Goal: Transaction & Acquisition: Download file/media

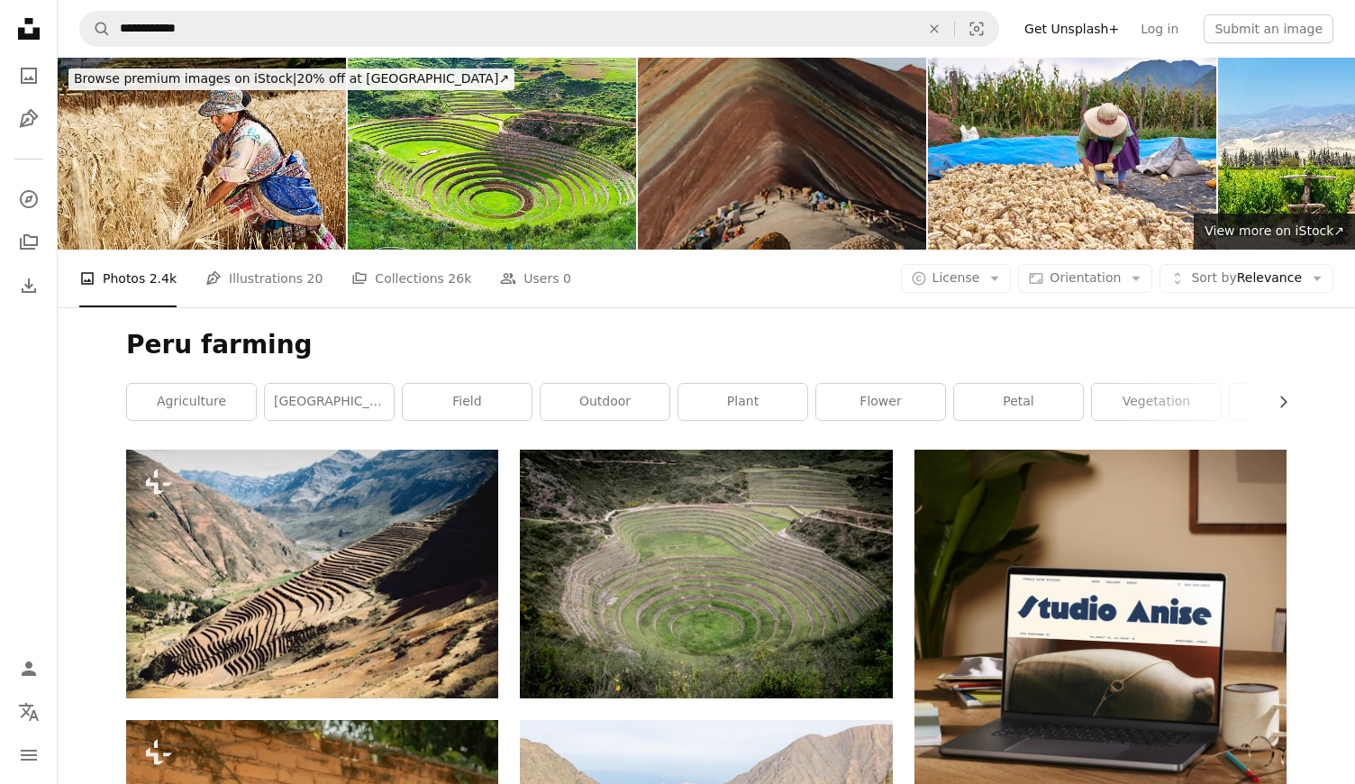
scroll to position [6505, 0]
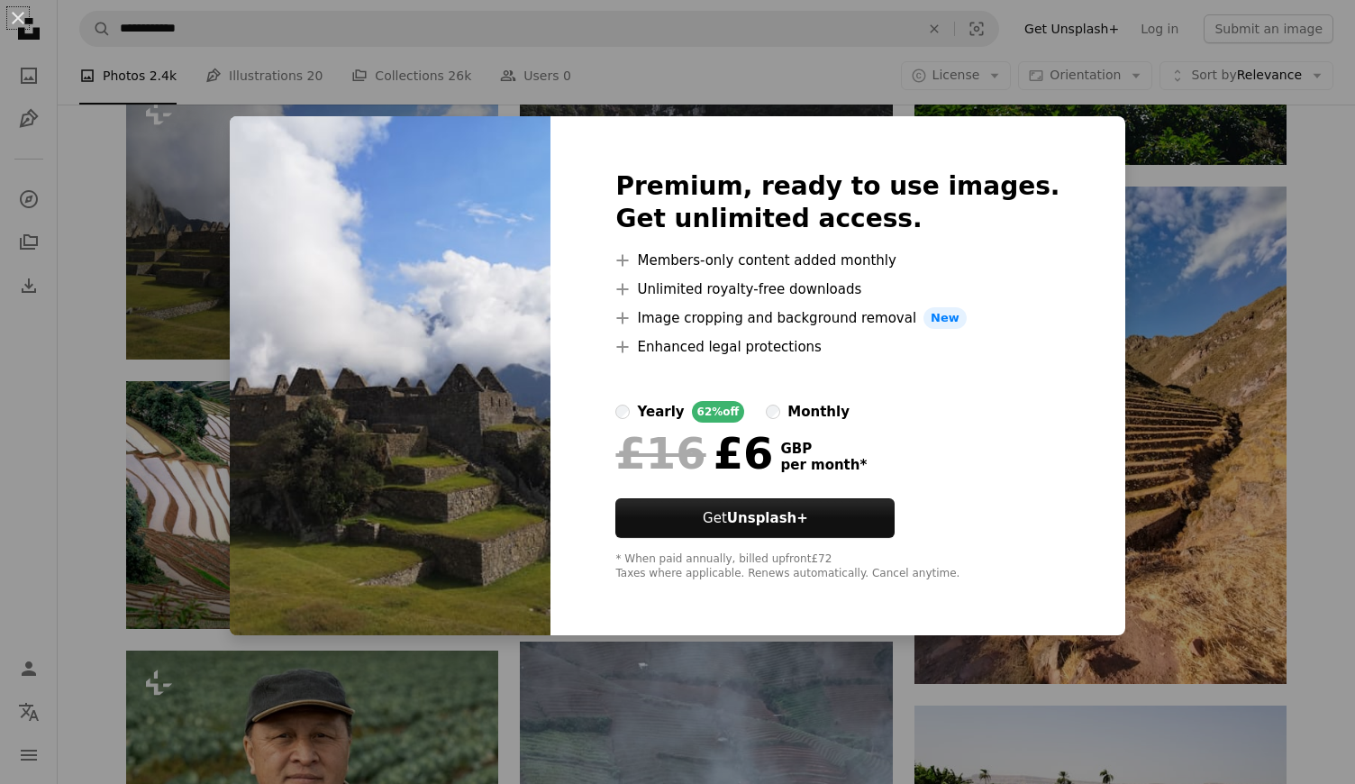
click at [248, 239] on div "An X shape Premium, ready to use images. Get unlimited access. A plus sign Memb…" at bounding box center [677, 392] width 1355 height 784
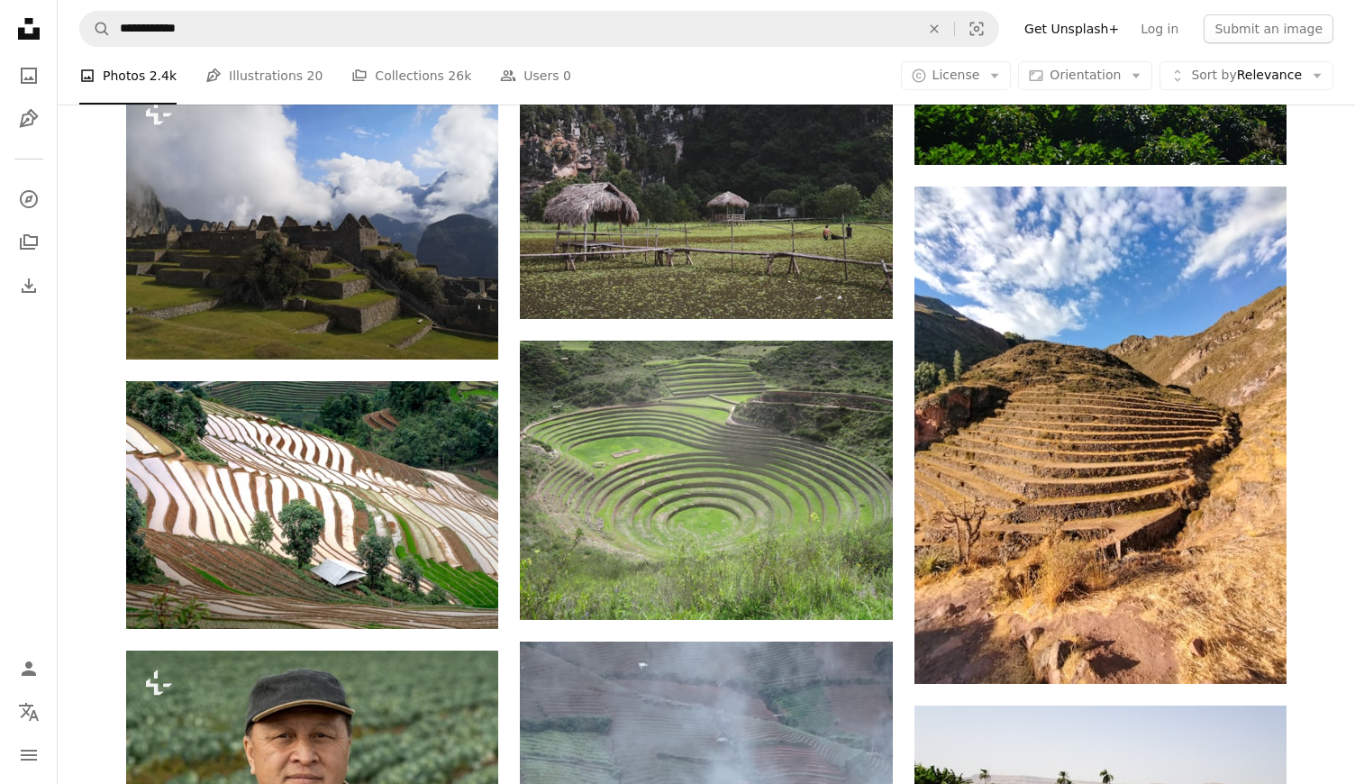
scroll to position [6505, 0]
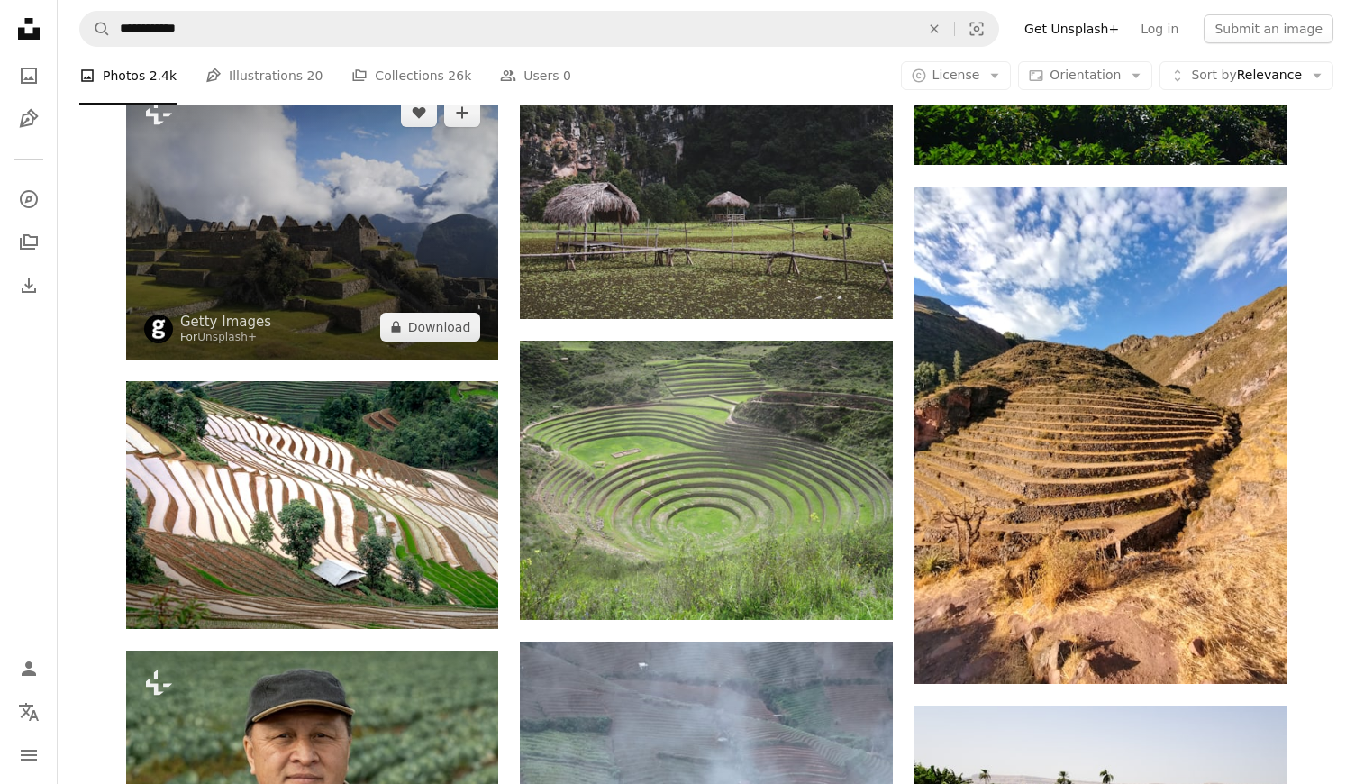
click at [211, 226] on img at bounding box center [312, 219] width 372 height 279
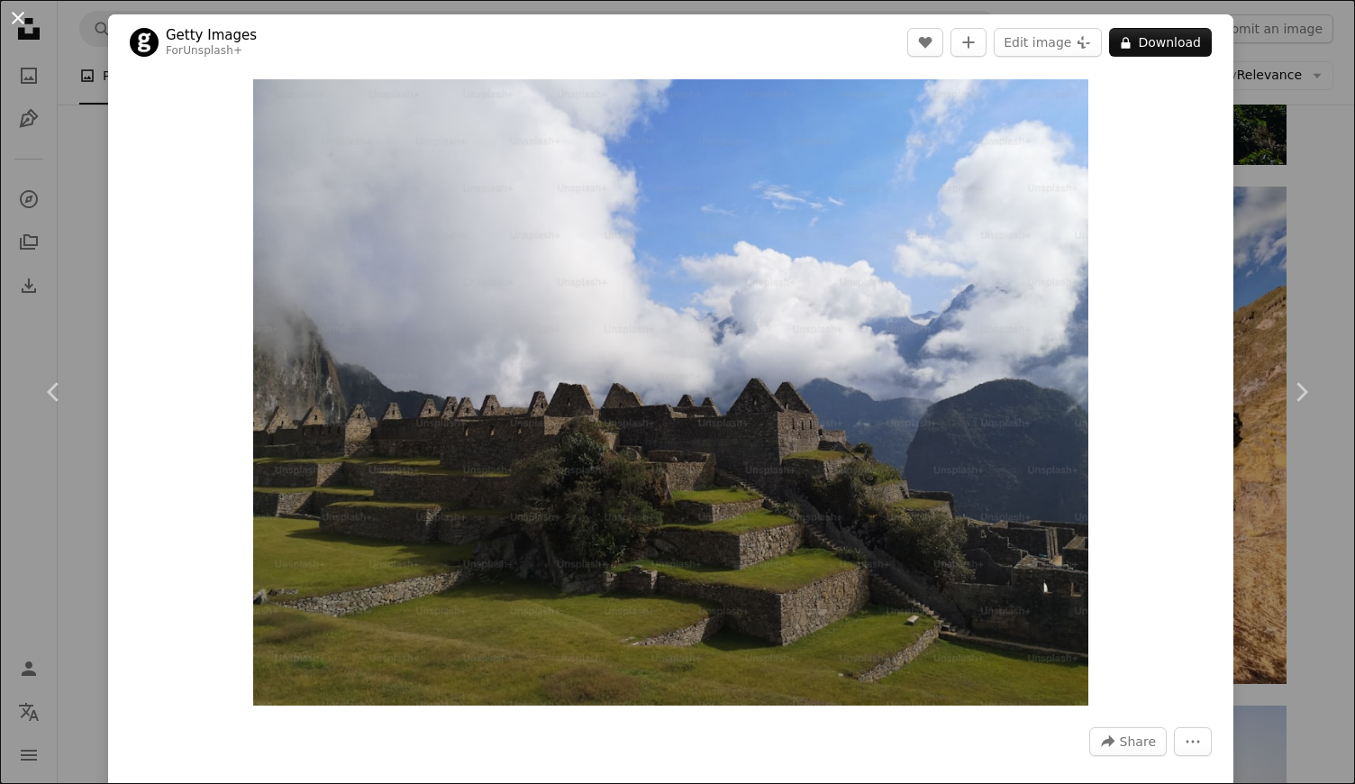
click at [19, 14] on button "An X shape" at bounding box center [18, 18] width 22 height 22
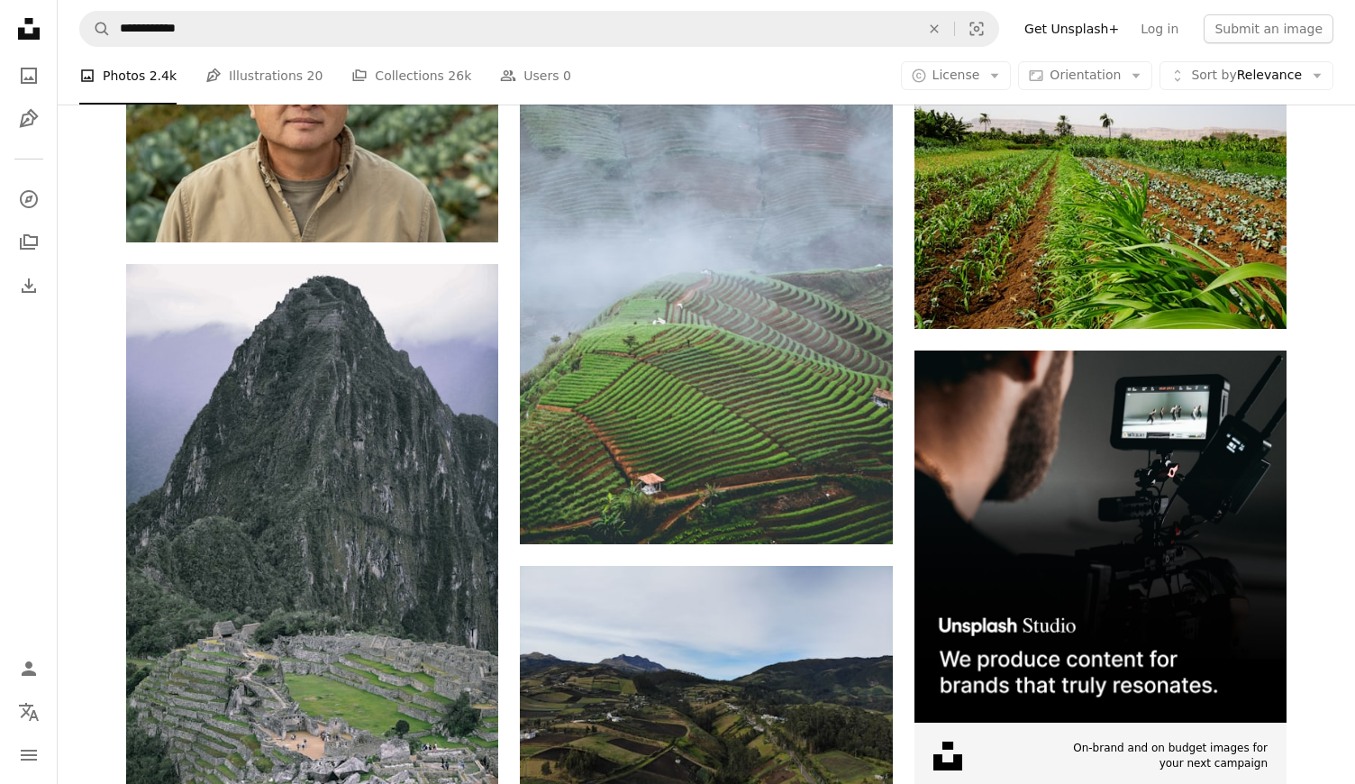
scroll to position [7168, 0]
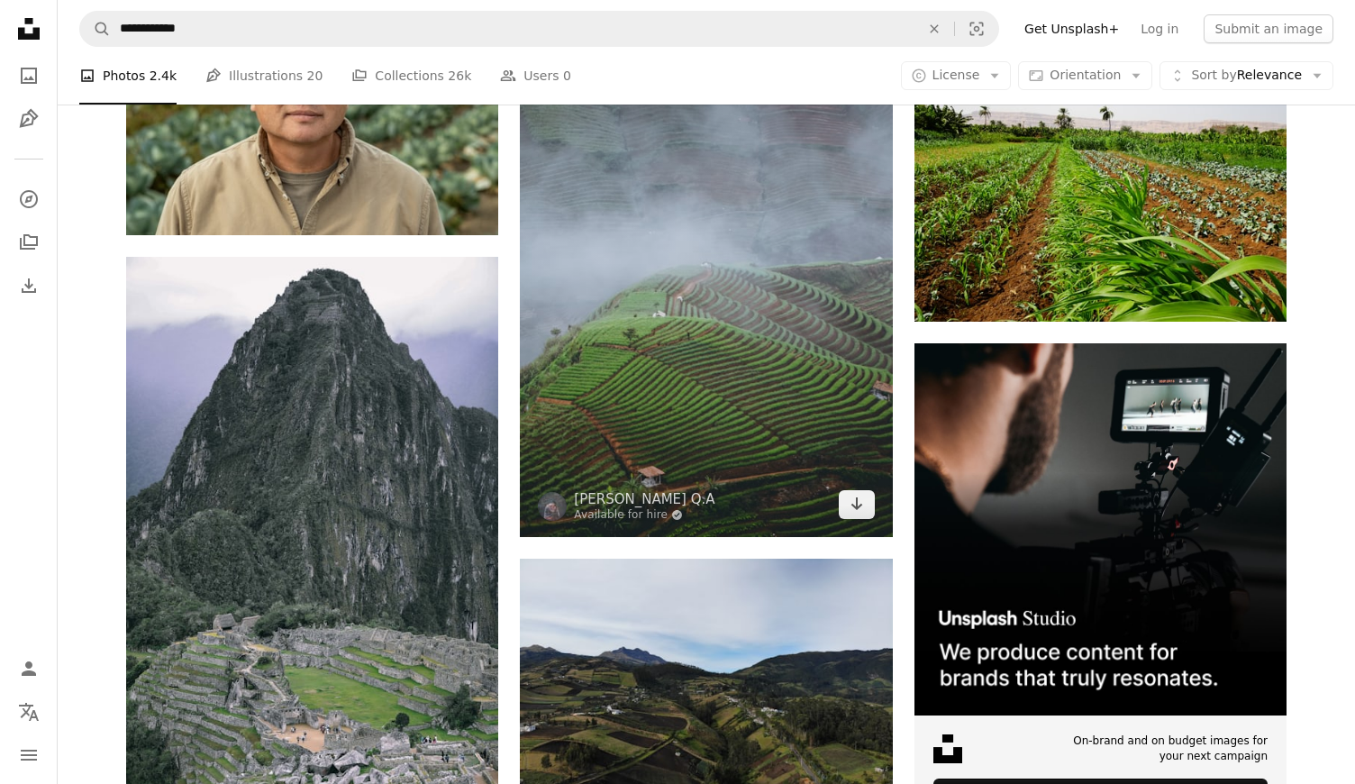
click at [723, 295] on img at bounding box center [706, 257] width 372 height 558
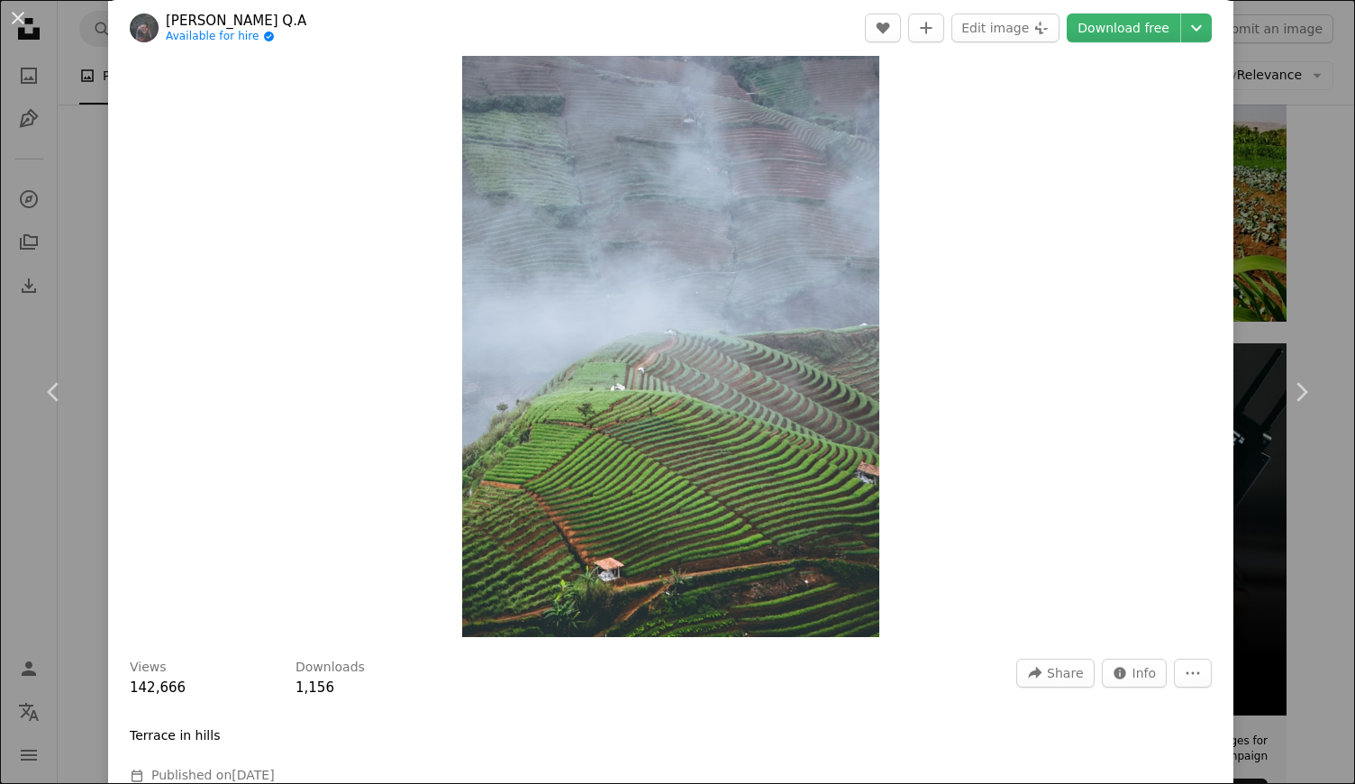
scroll to position [50, 0]
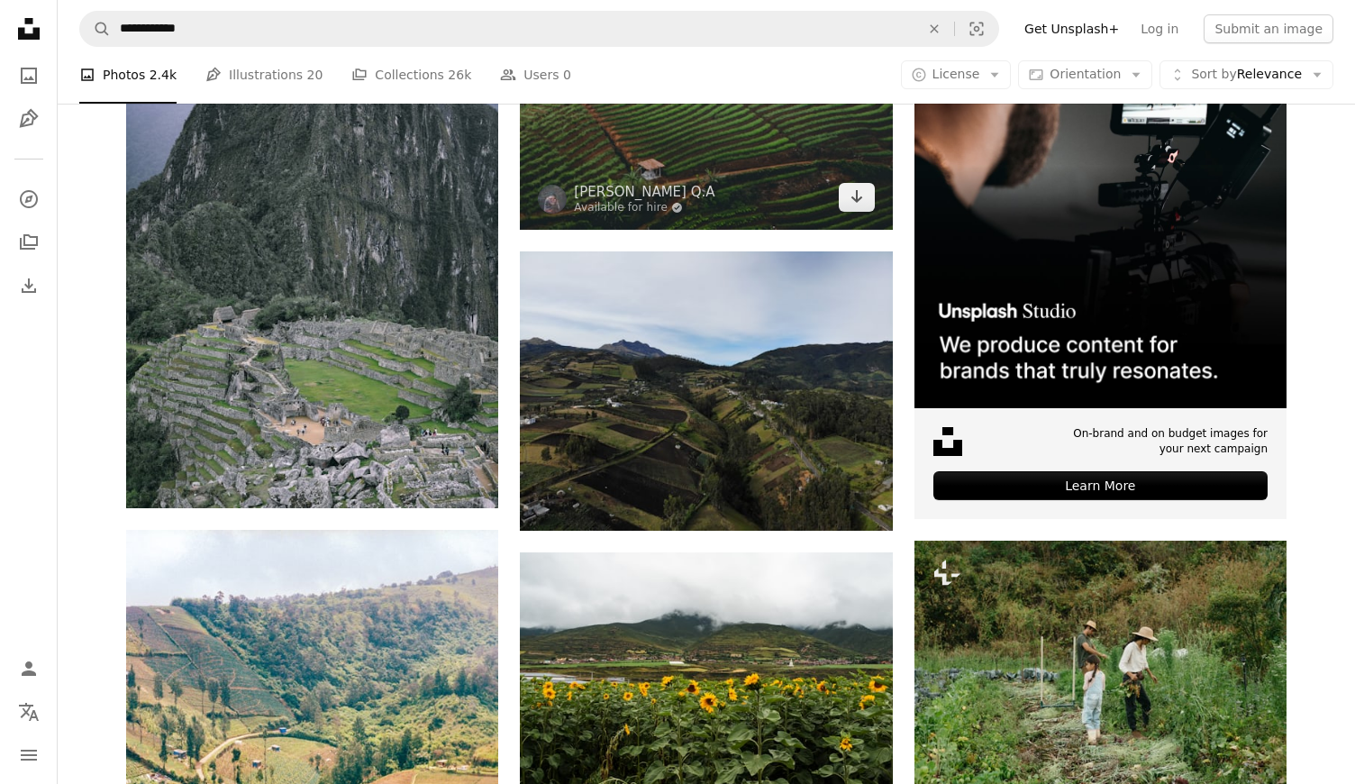
scroll to position [7999, 0]
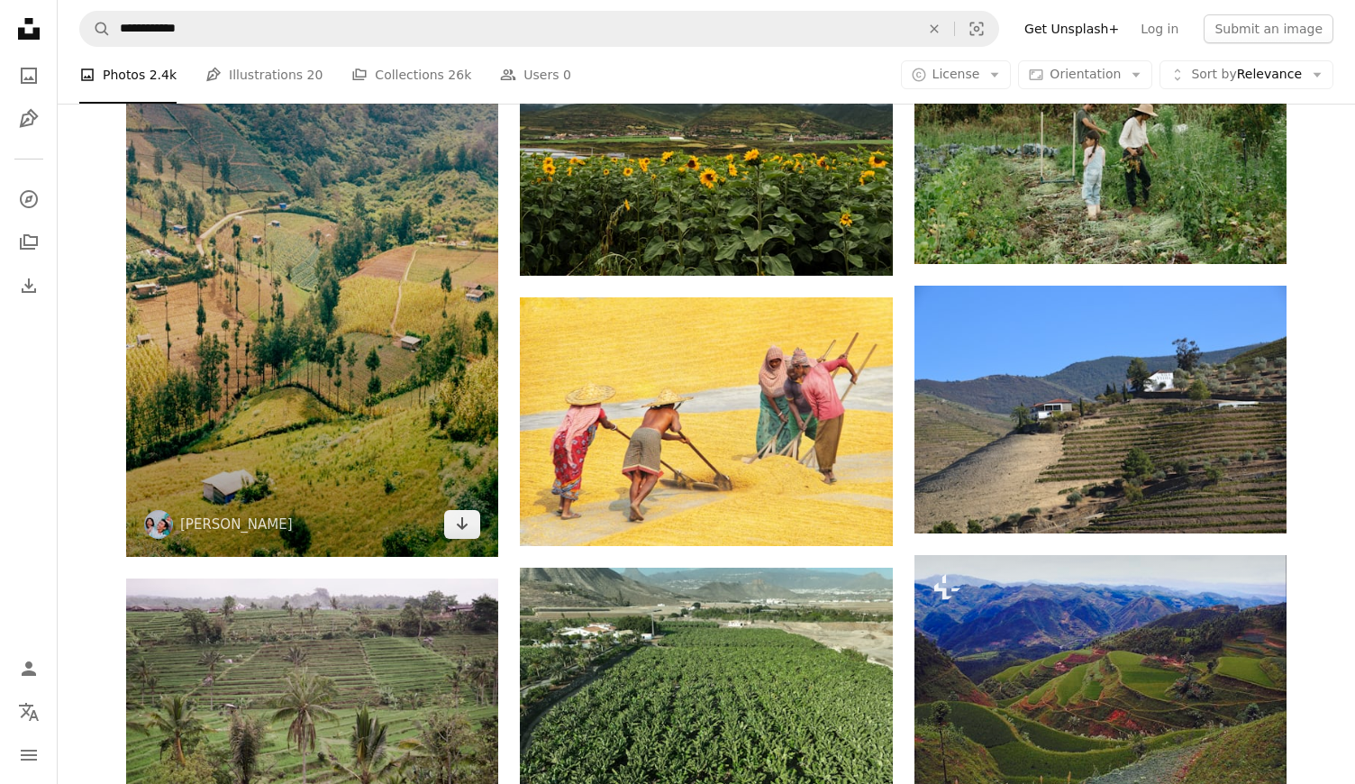
click at [370, 313] on img at bounding box center [312, 280] width 372 height 551
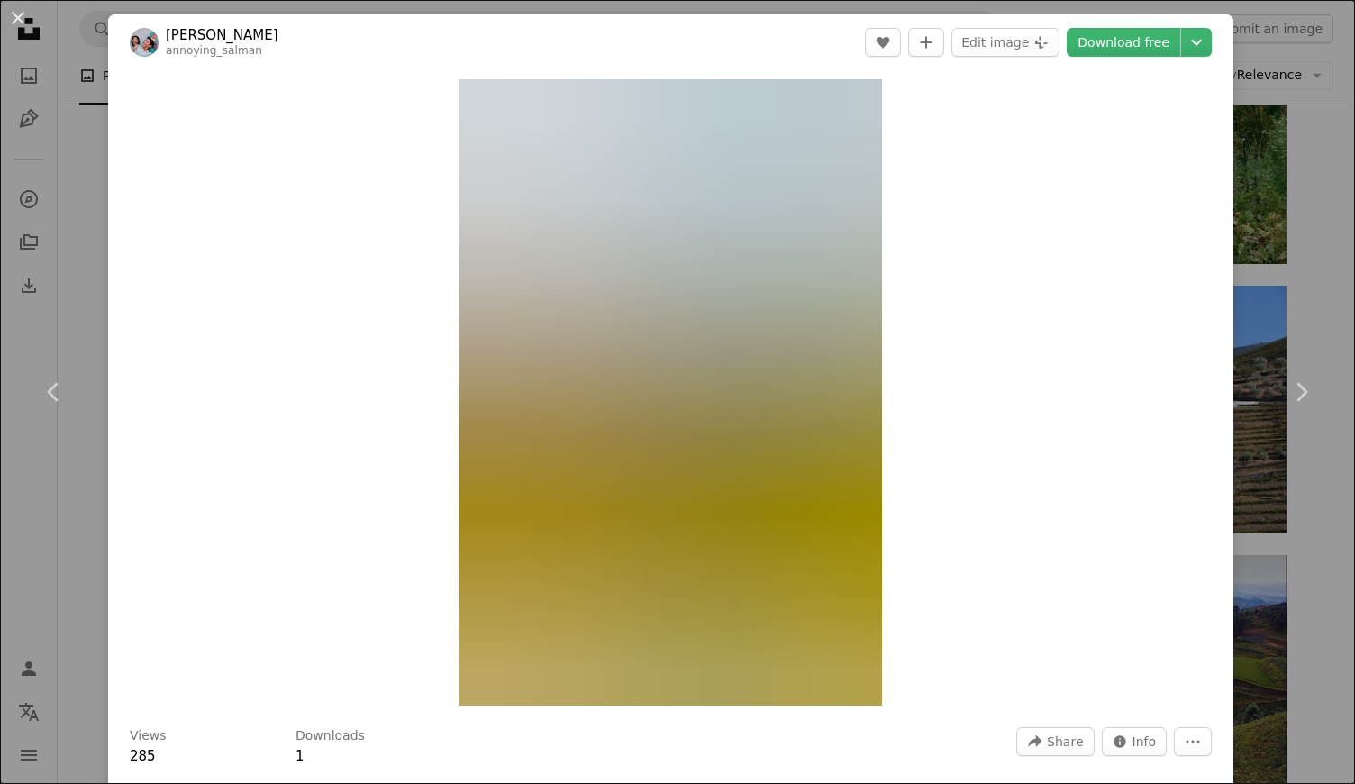
scroll to position [393, 0]
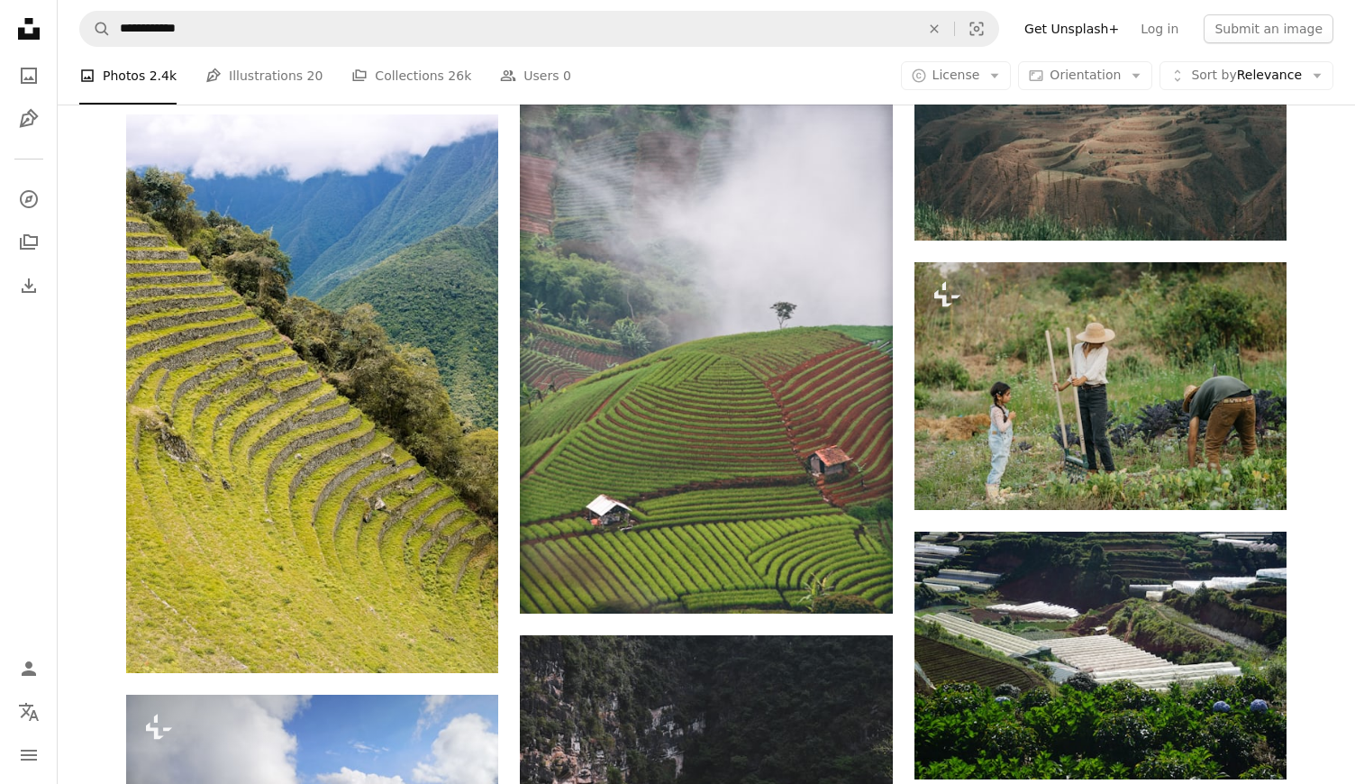
scroll to position [5855, 0]
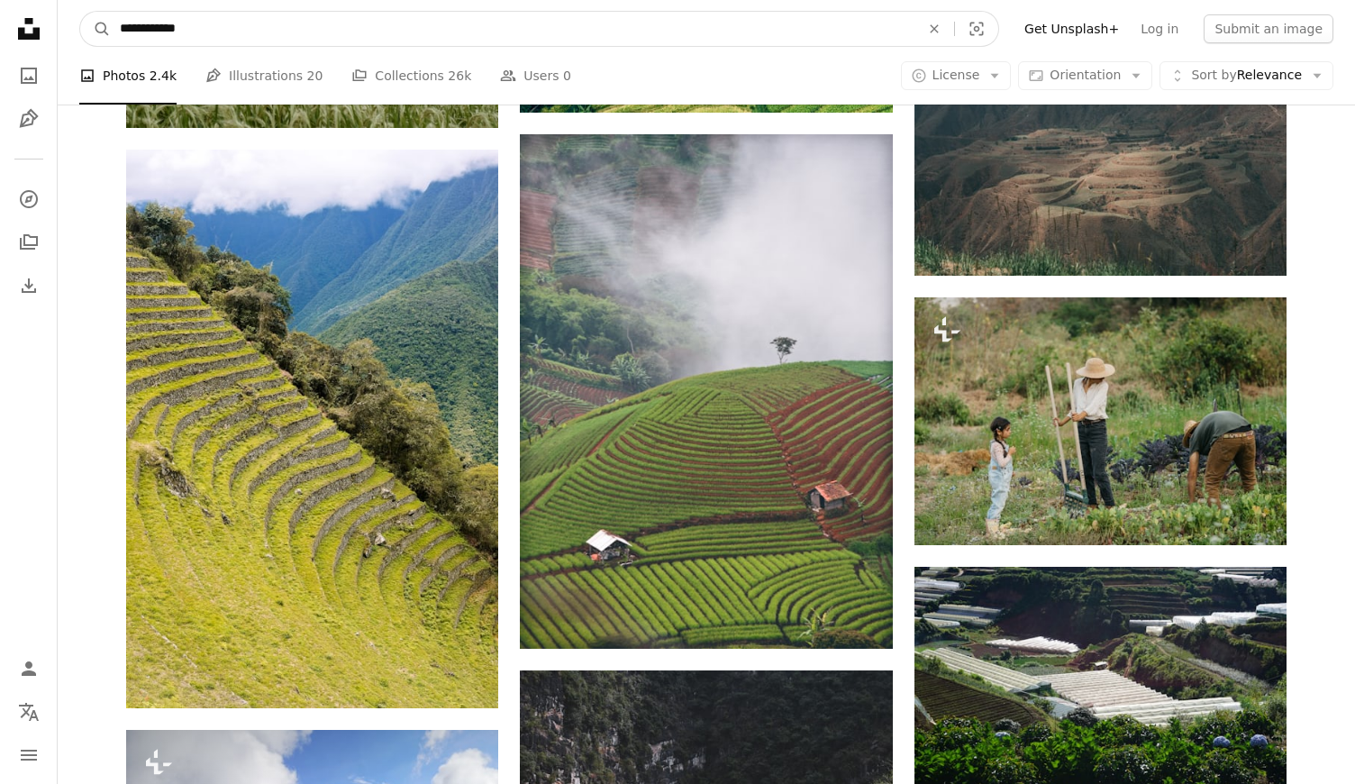
click at [160, 38] on input "**********" at bounding box center [512, 29] width 803 height 34
type input "**********"
click button "A magnifying glass" at bounding box center [95, 29] width 31 height 34
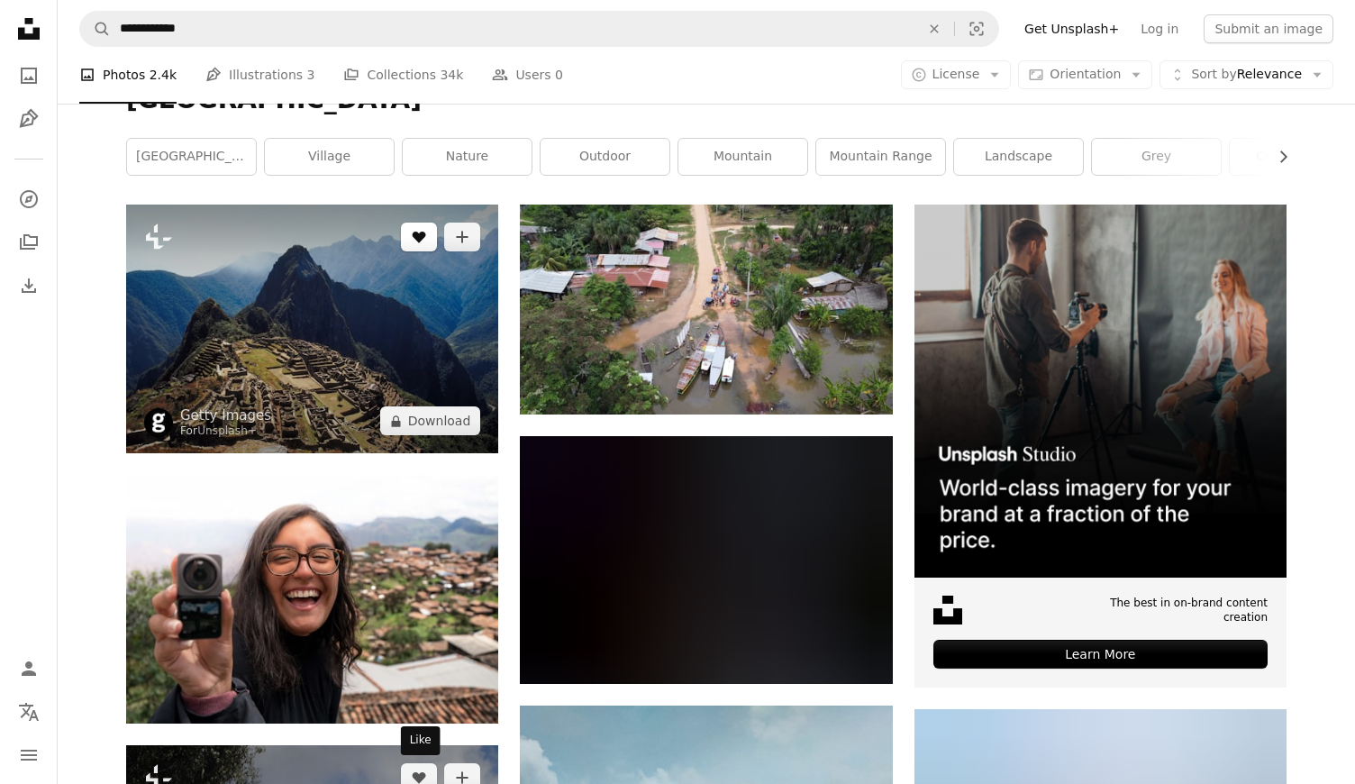
scroll to position [193, 0]
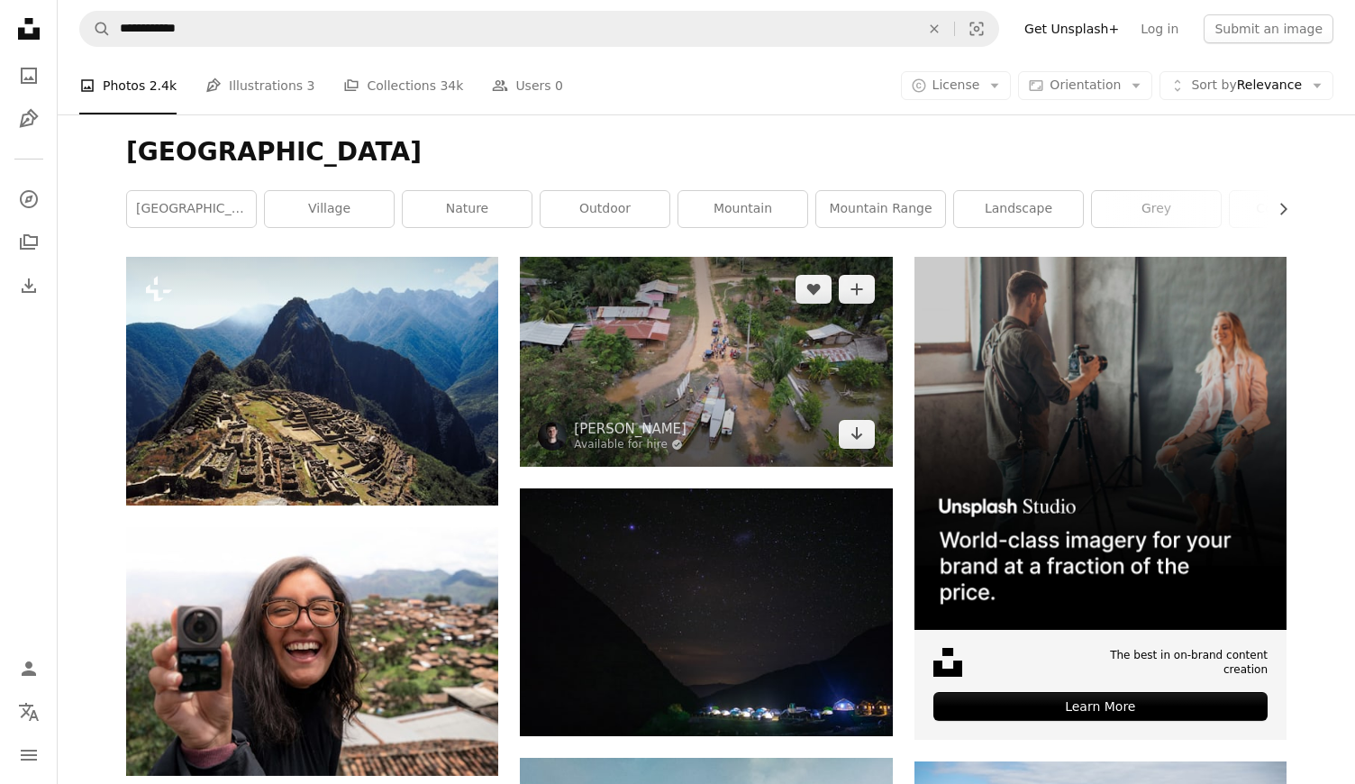
click at [716, 397] on img at bounding box center [706, 361] width 372 height 209
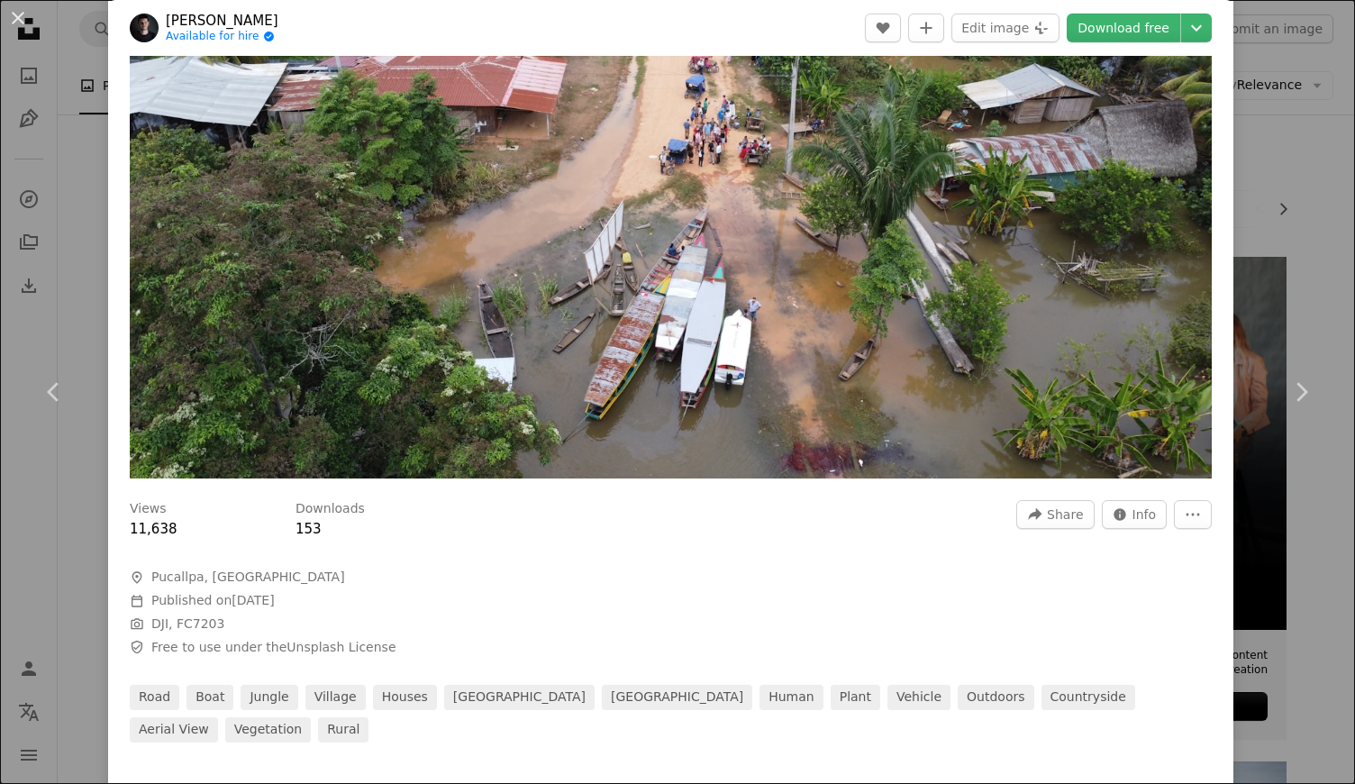
scroll to position [50, 0]
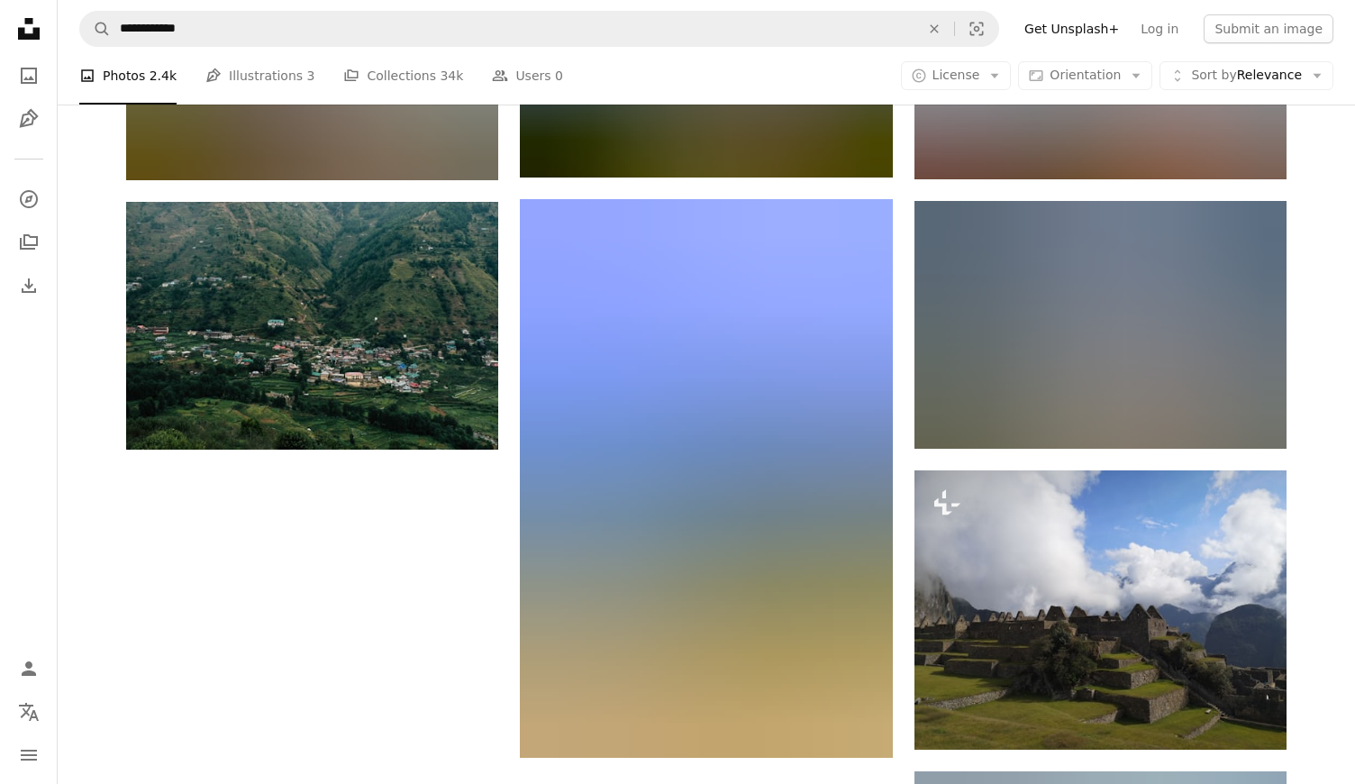
scroll to position [2120, 0]
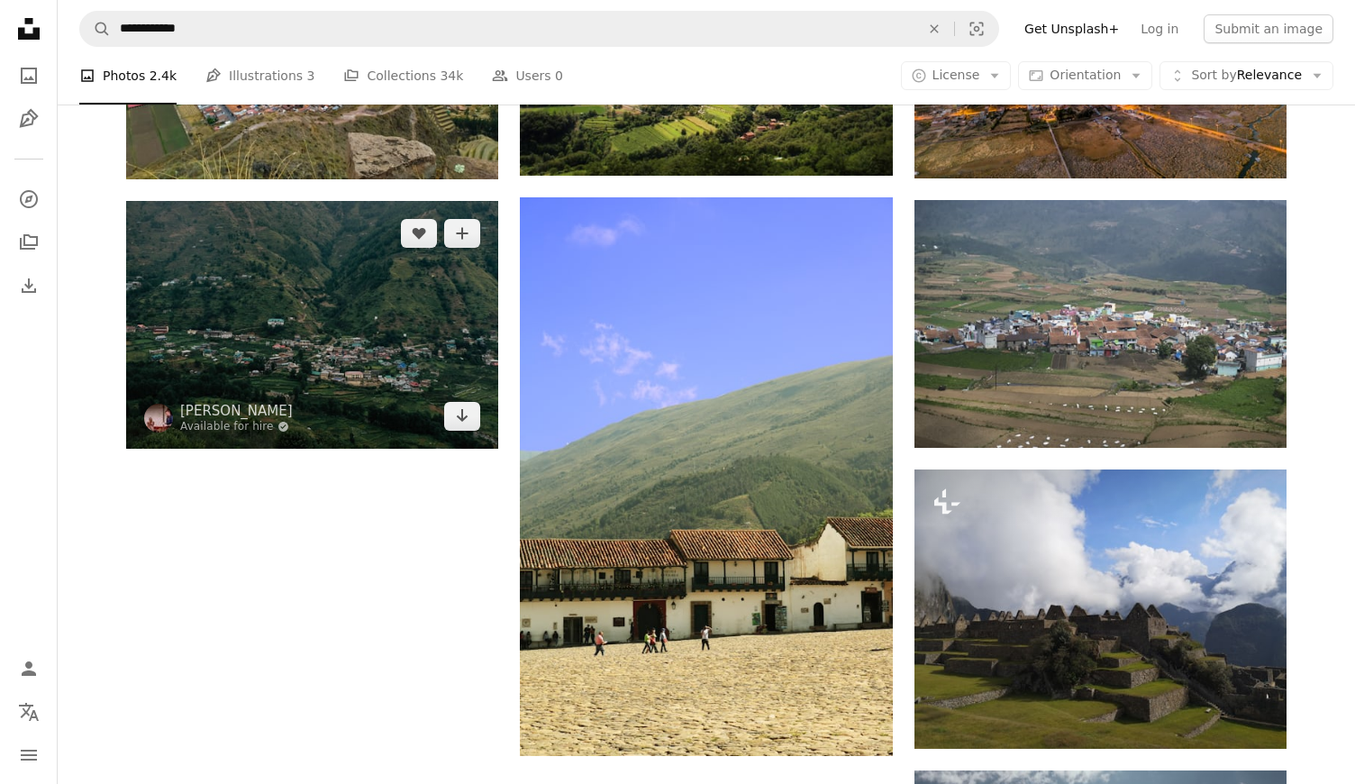
click at [334, 324] on img at bounding box center [312, 325] width 372 height 248
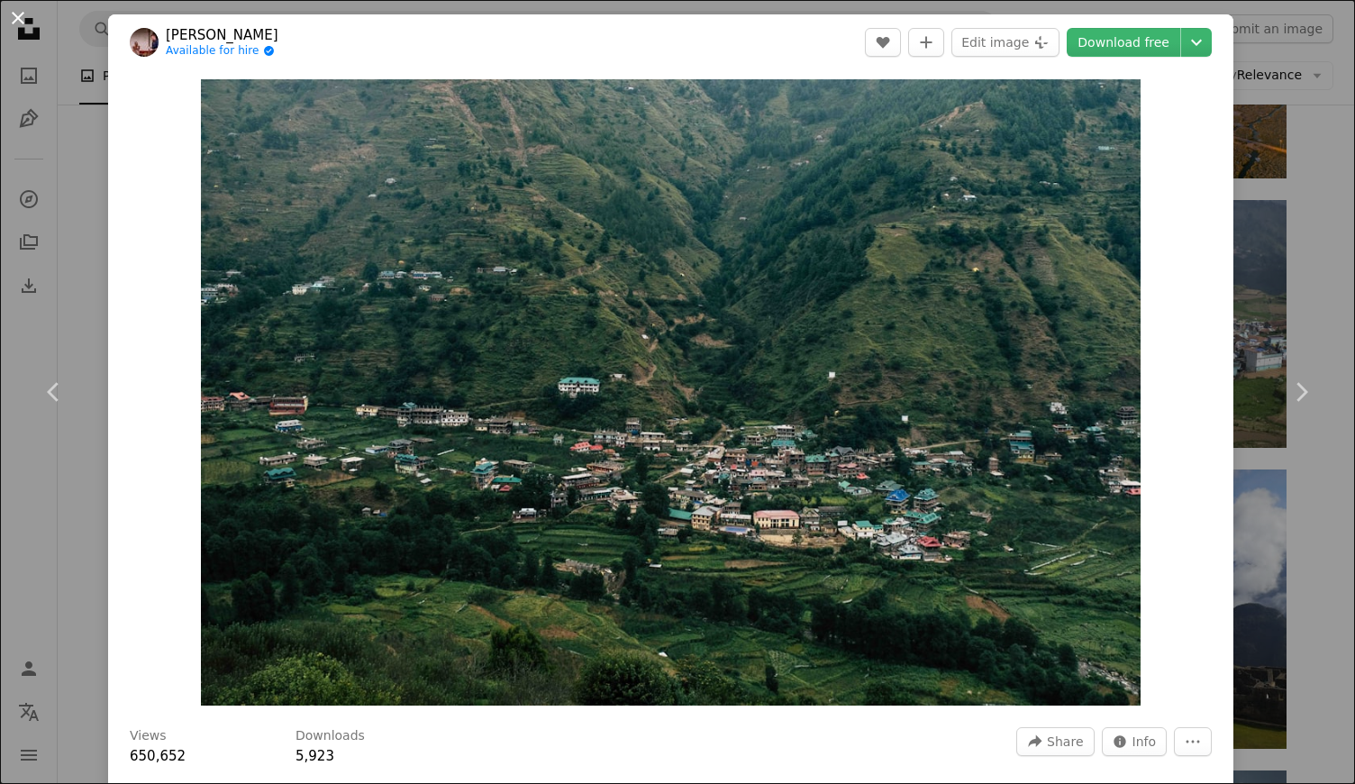
click at [14, 13] on button "An X shape" at bounding box center [18, 18] width 22 height 22
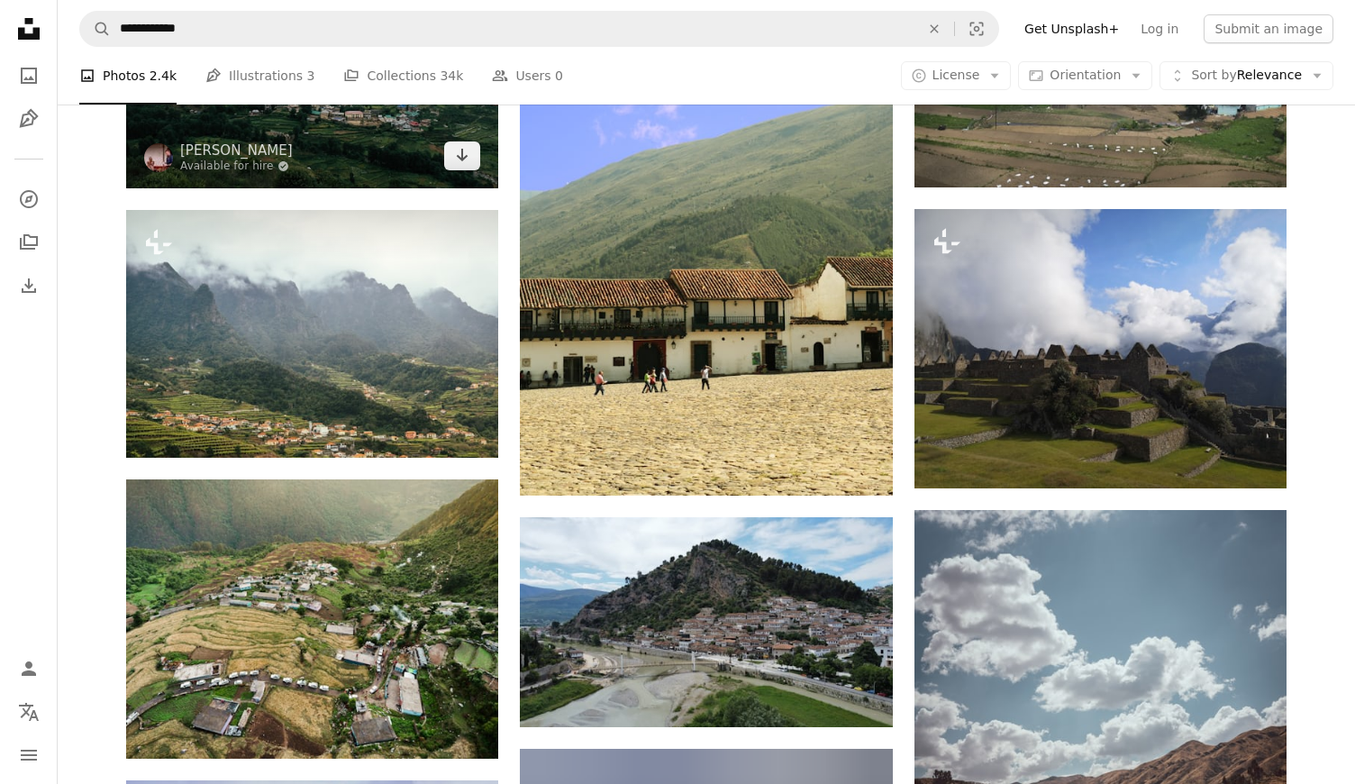
scroll to position [2371, 0]
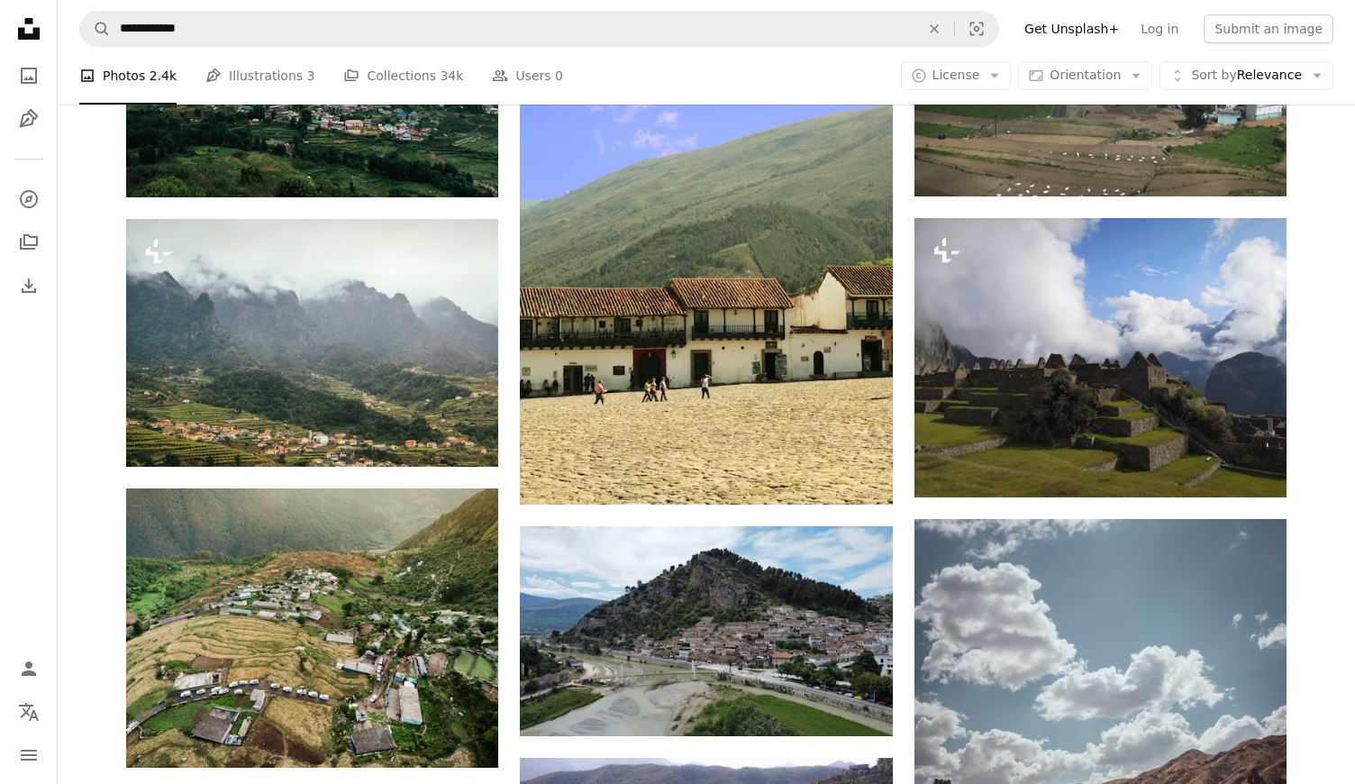
click at [695, 104] on div "A photo Photos 2.4k Pen Tool Illustrations 3 A stack of folders Collections 34k…" at bounding box center [706, 76] width 1254 height 58
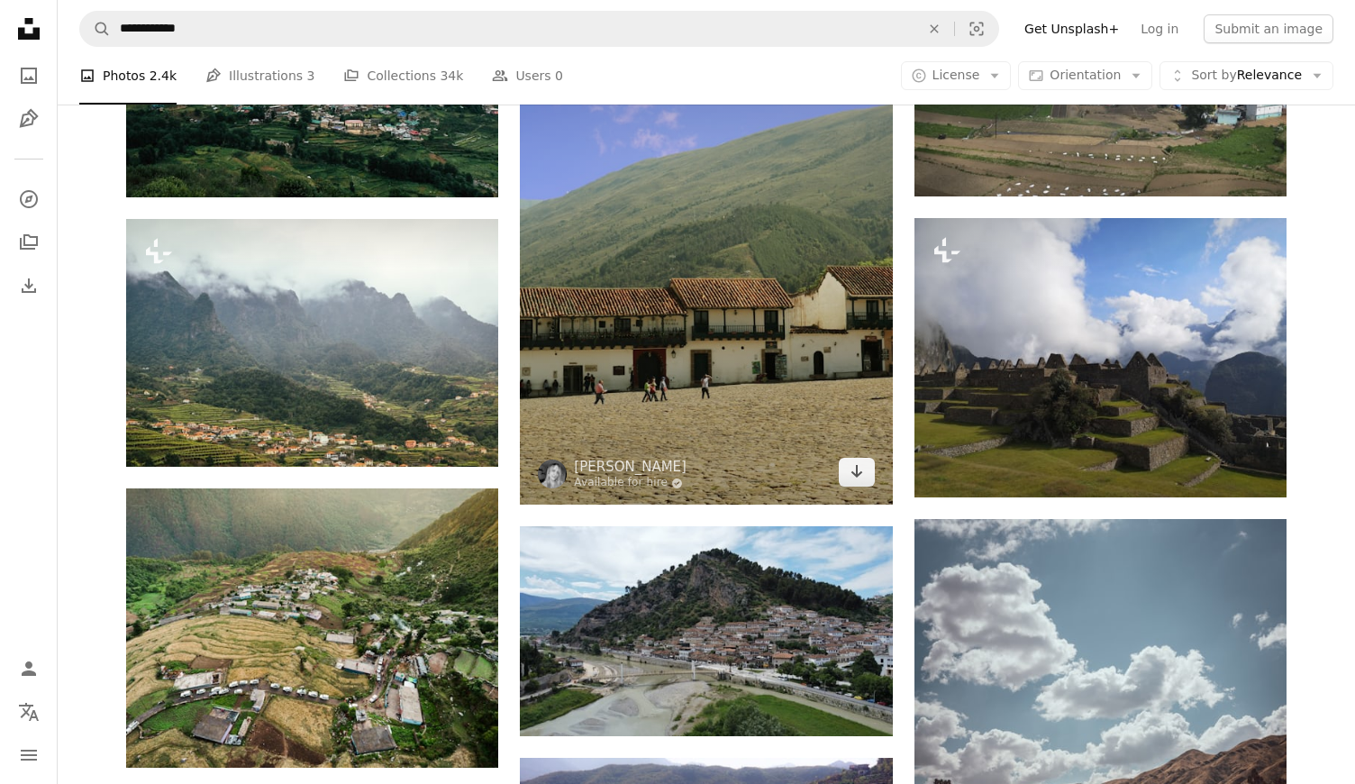
click at [702, 216] on img at bounding box center [706, 225] width 372 height 558
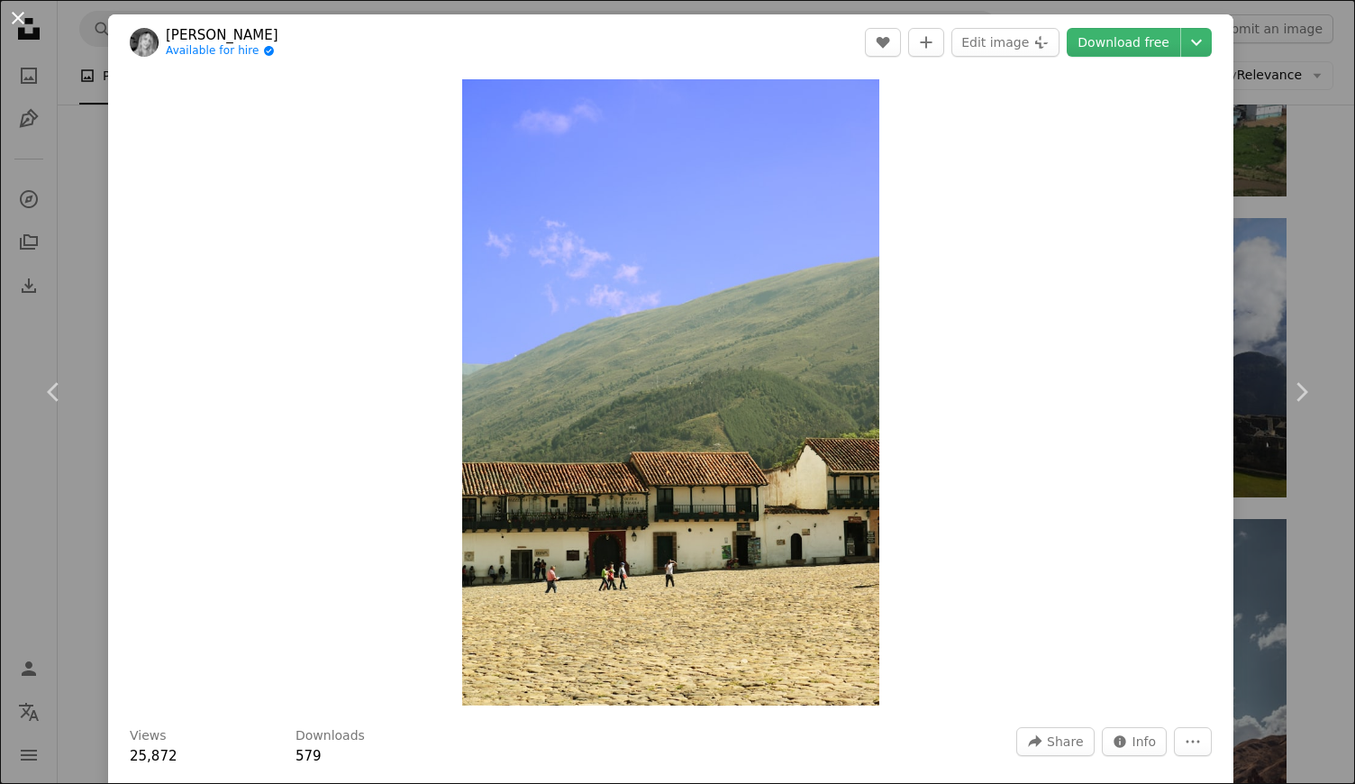
click at [17, 14] on button "An X shape" at bounding box center [18, 18] width 22 height 22
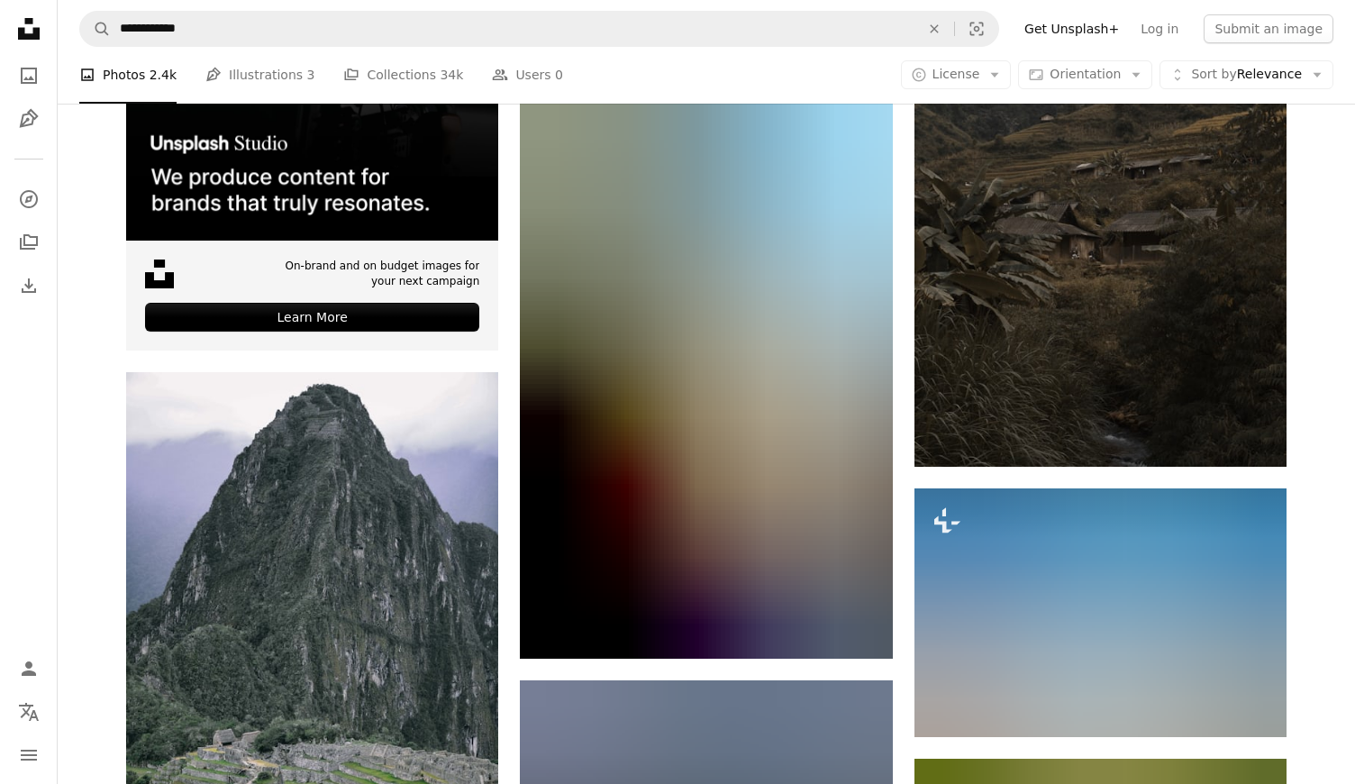
scroll to position [3563, 0]
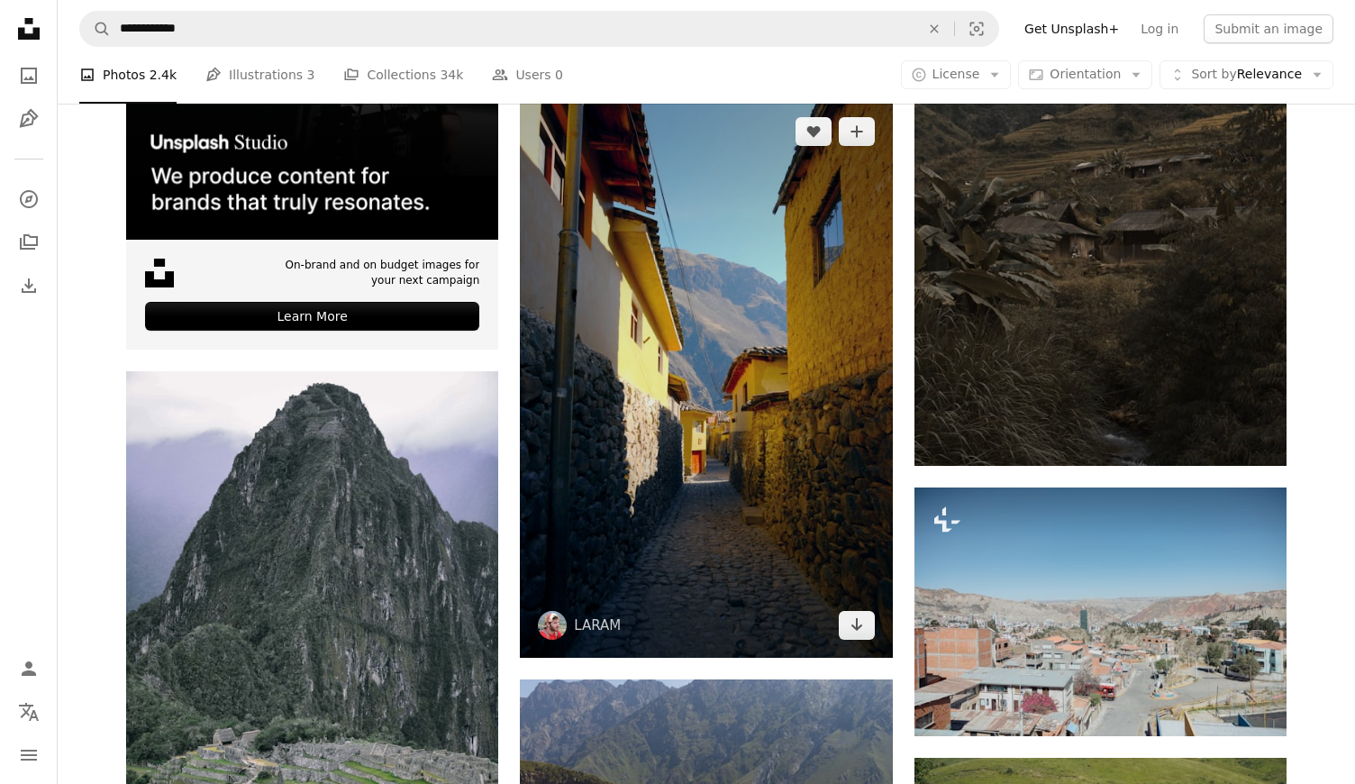
click at [717, 367] on img at bounding box center [706, 378] width 372 height 558
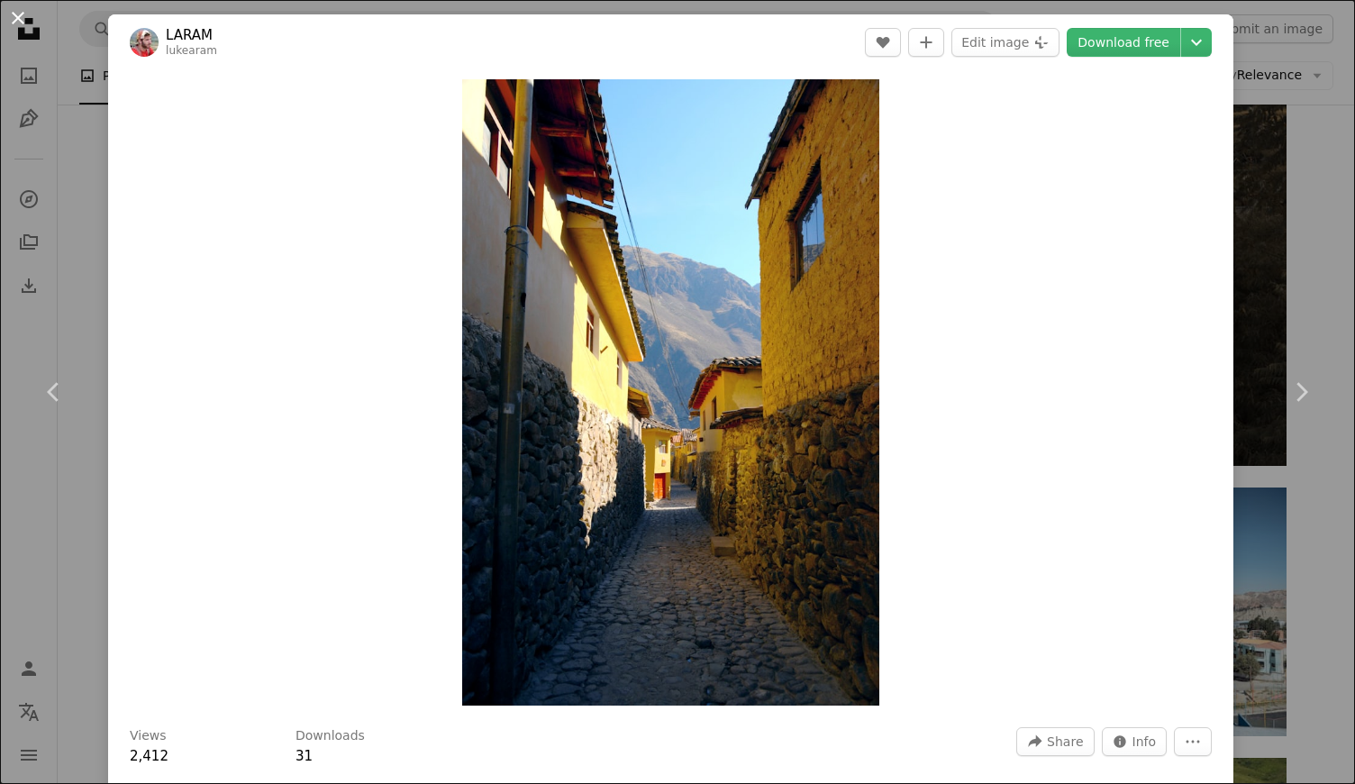
click at [15, 21] on button "An X shape" at bounding box center [18, 18] width 22 height 22
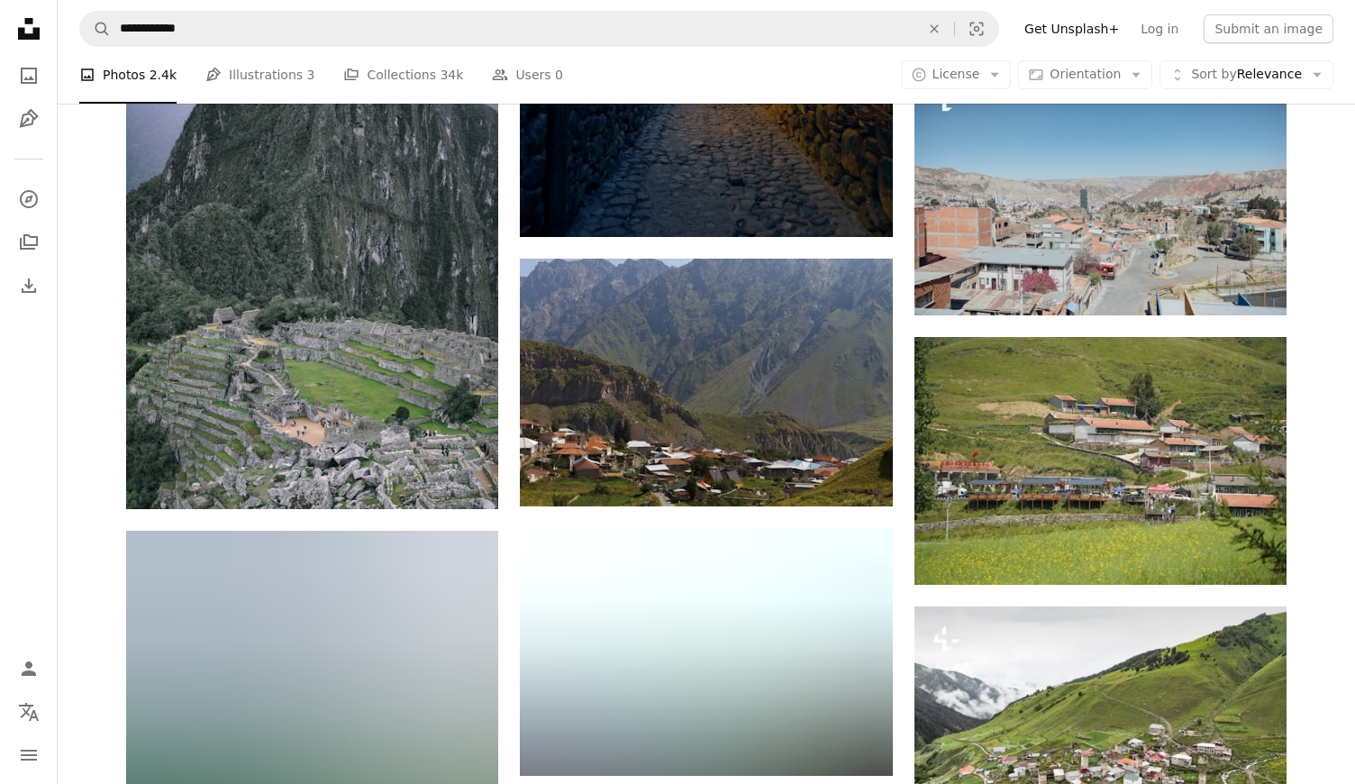
scroll to position [4027, 0]
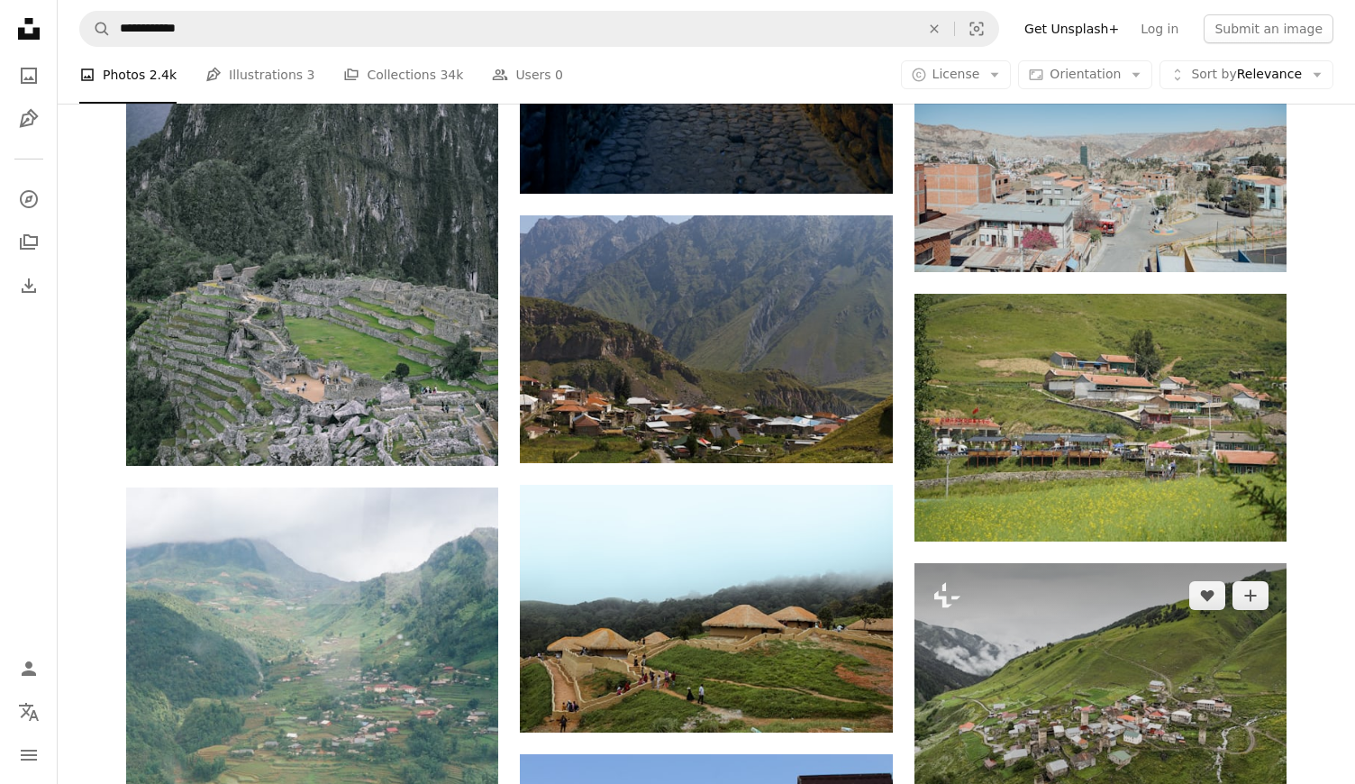
click at [997, 614] on img at bounding box center [1100, 702] width 372 height 279
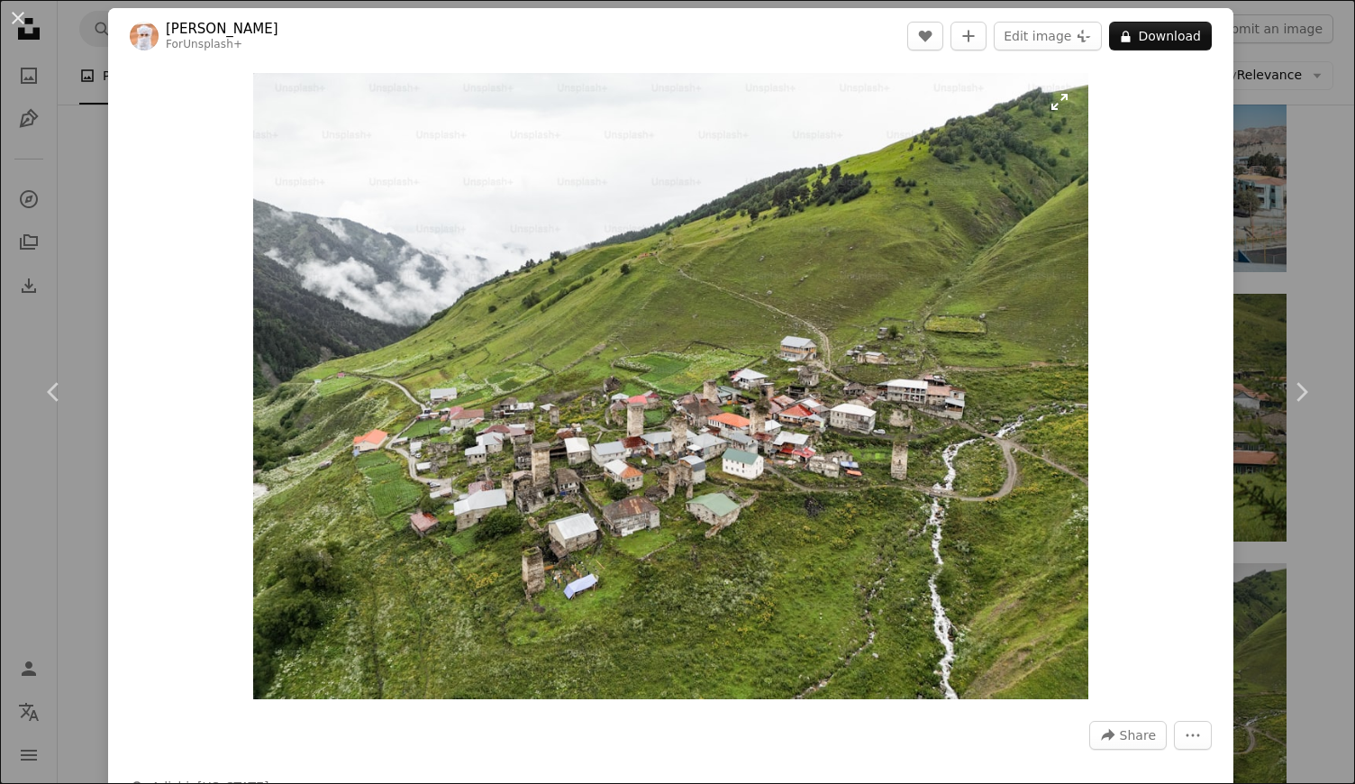
scroll to position [5, 0]
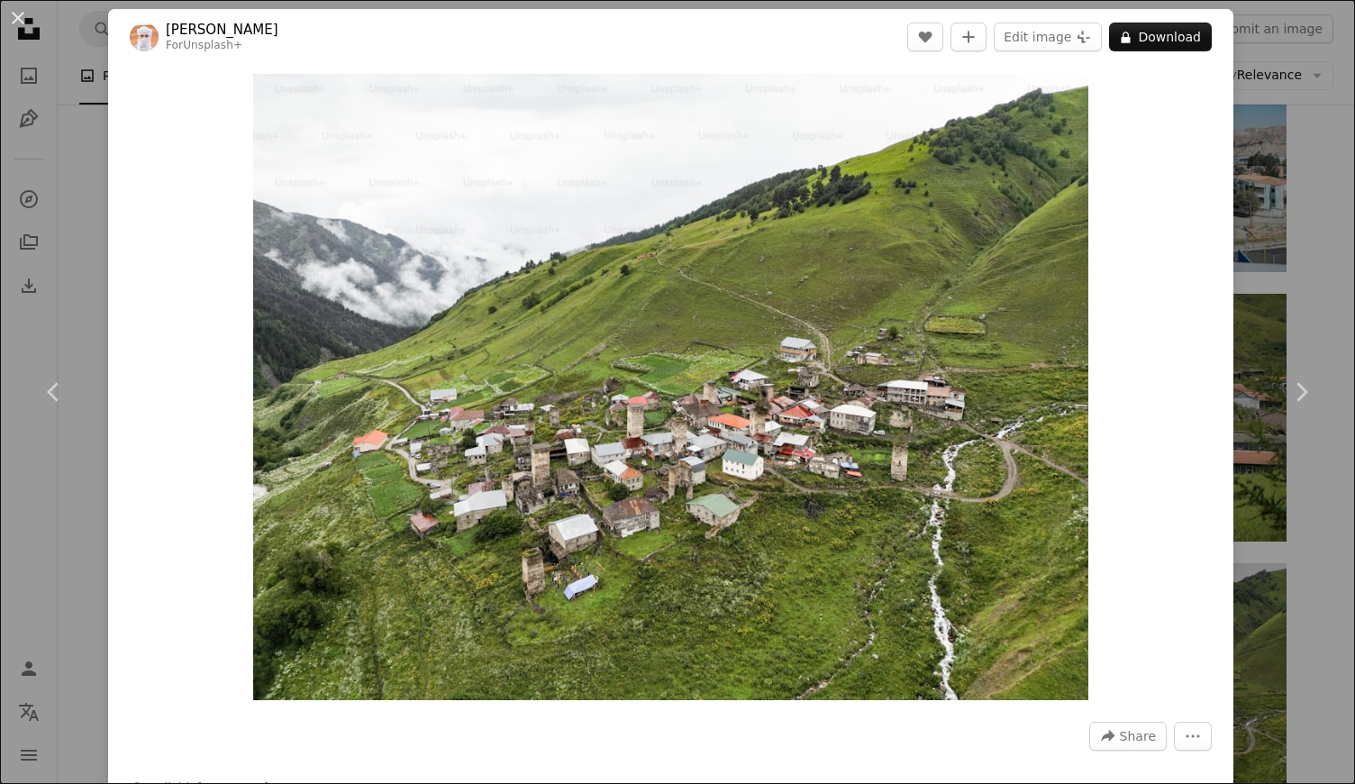
click at [96, 292] on div "An X shape Chevron left Chevron right Ahmed For Unsplash+ A heart A plus sign E…" at bounding box center [677, 392] width 1355 height 784
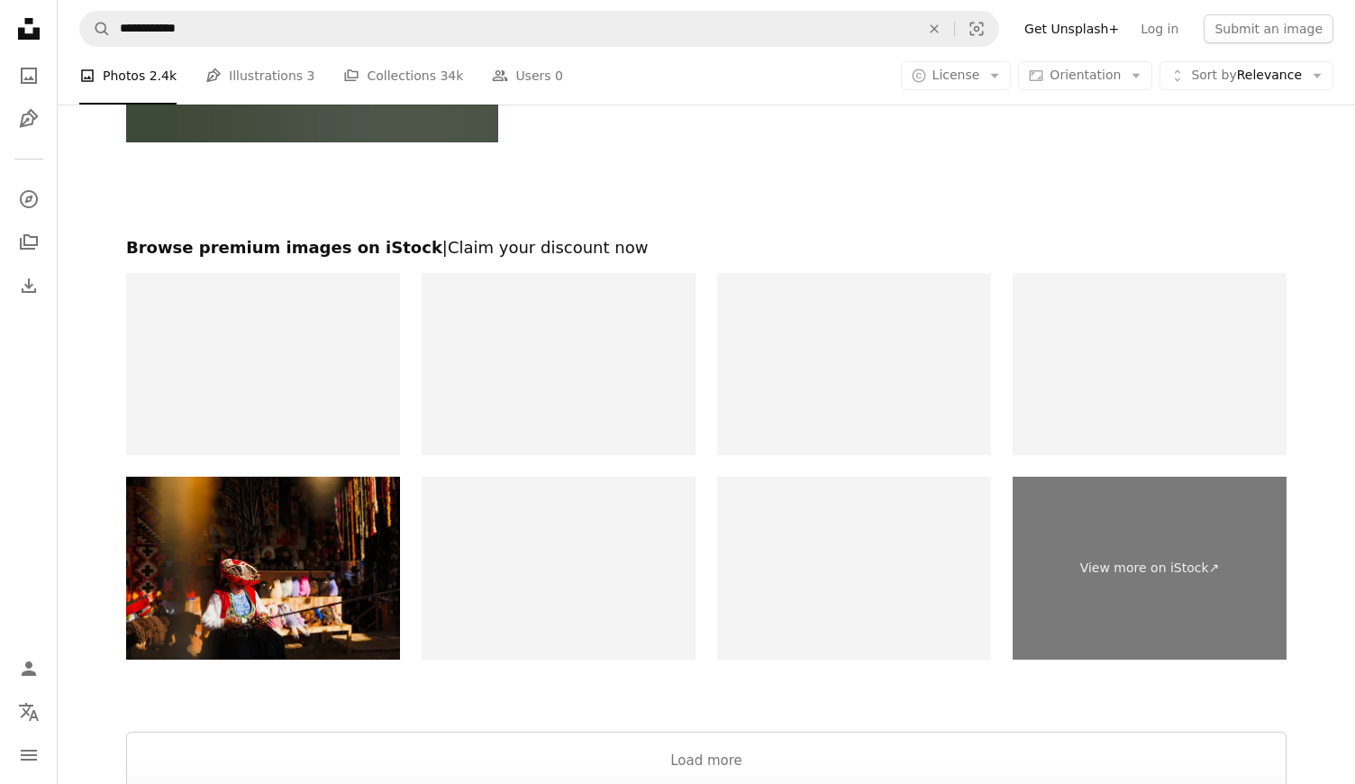
scroll to position [5802, 0]
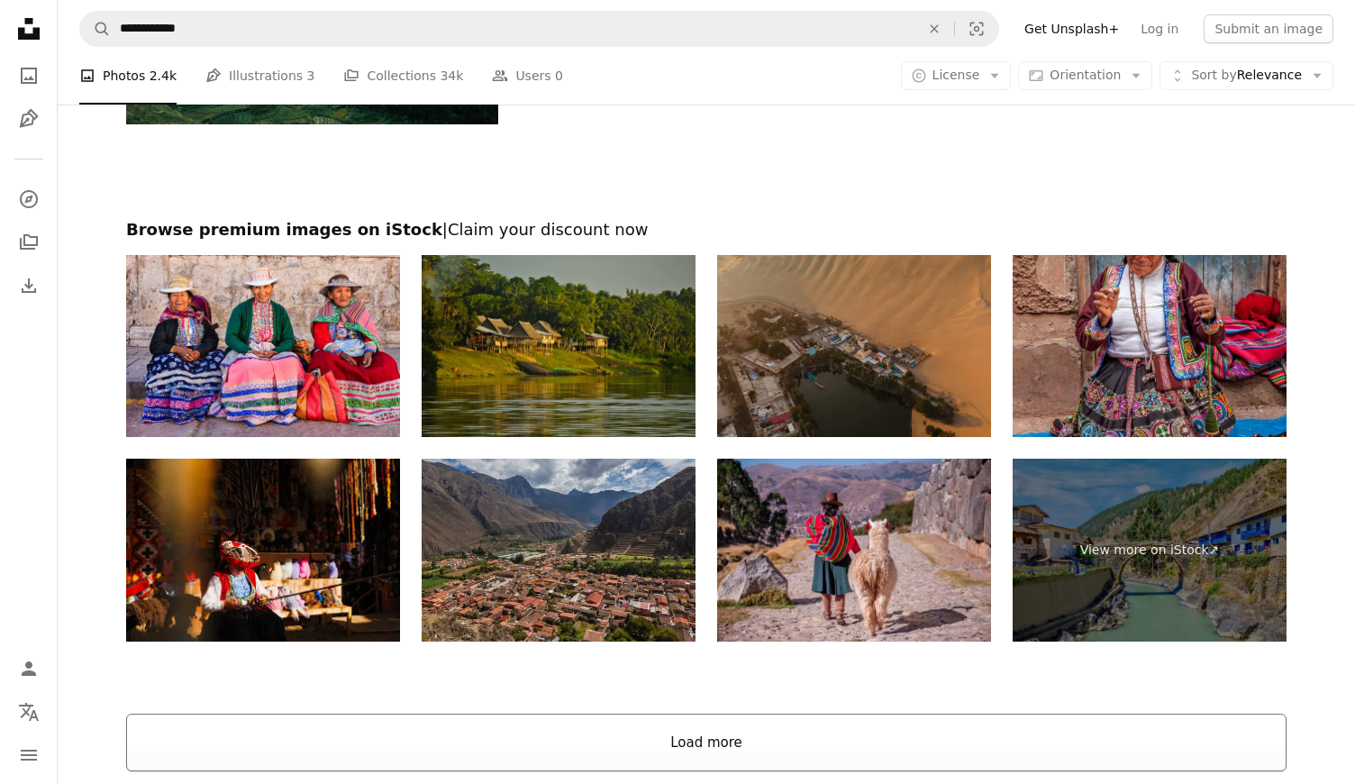
click at [773, 748] on button "Load more" at bounding box center [706, 742] width 1160 height 58
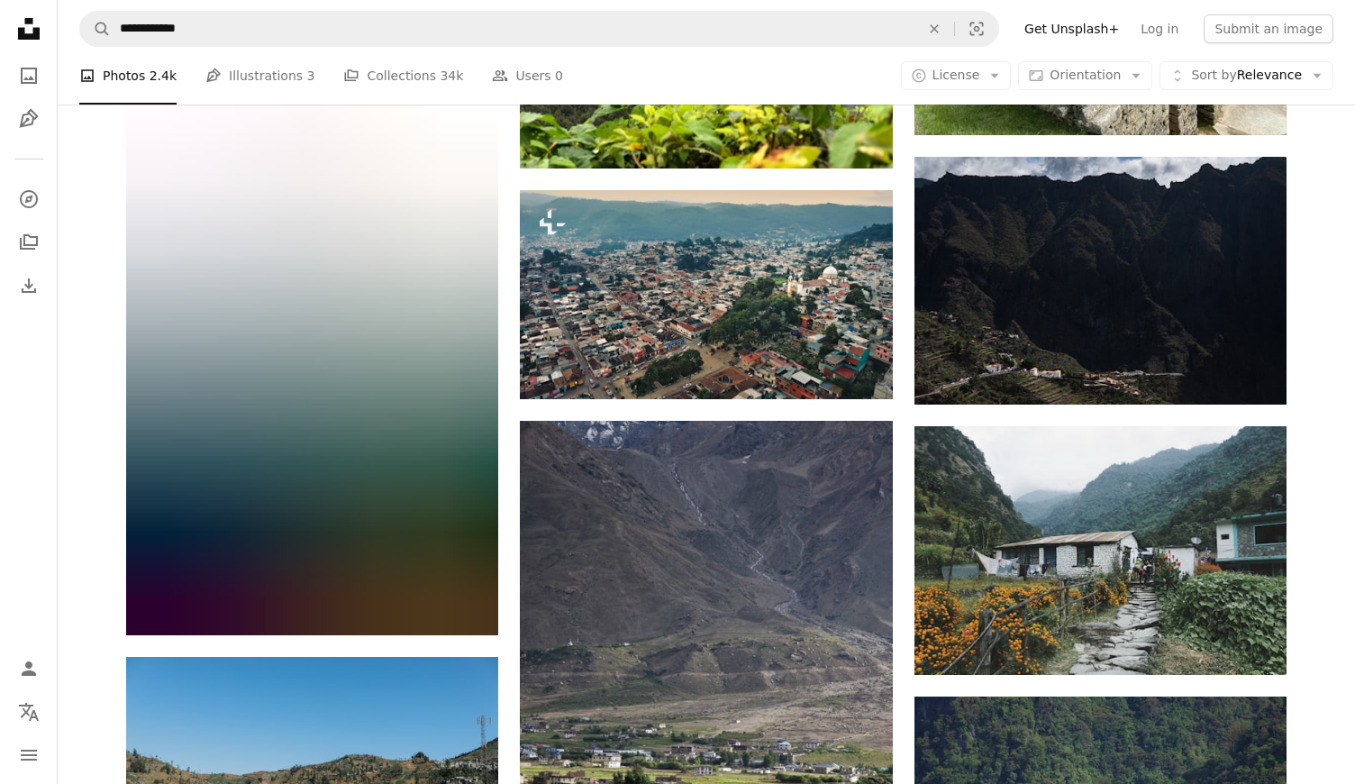
scroll to position [6373, 0]
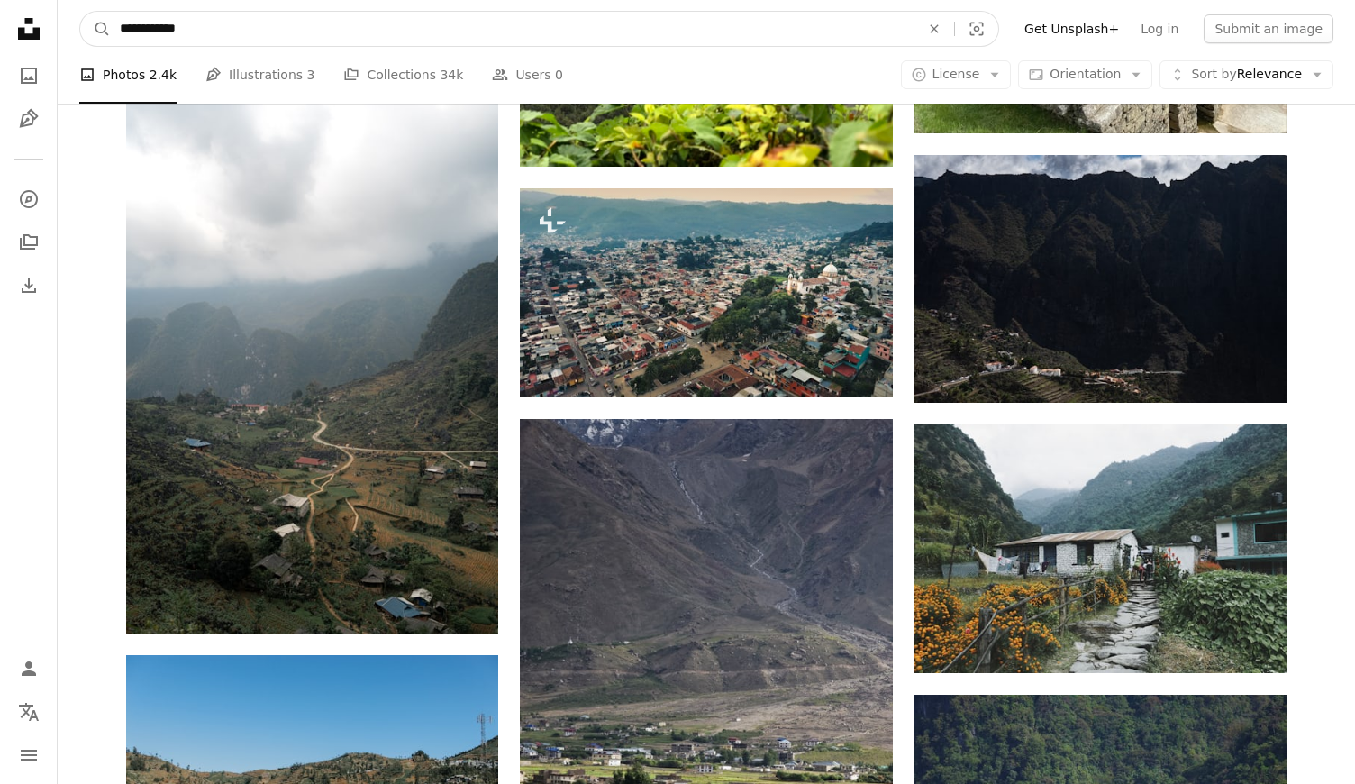
click at [168, 36] on input "**********" at bounding box center [512, 29] width 803 height 34
type input "**********"
click button "A magnifying glass" at bounding box center [95, 29] width 31 height 34
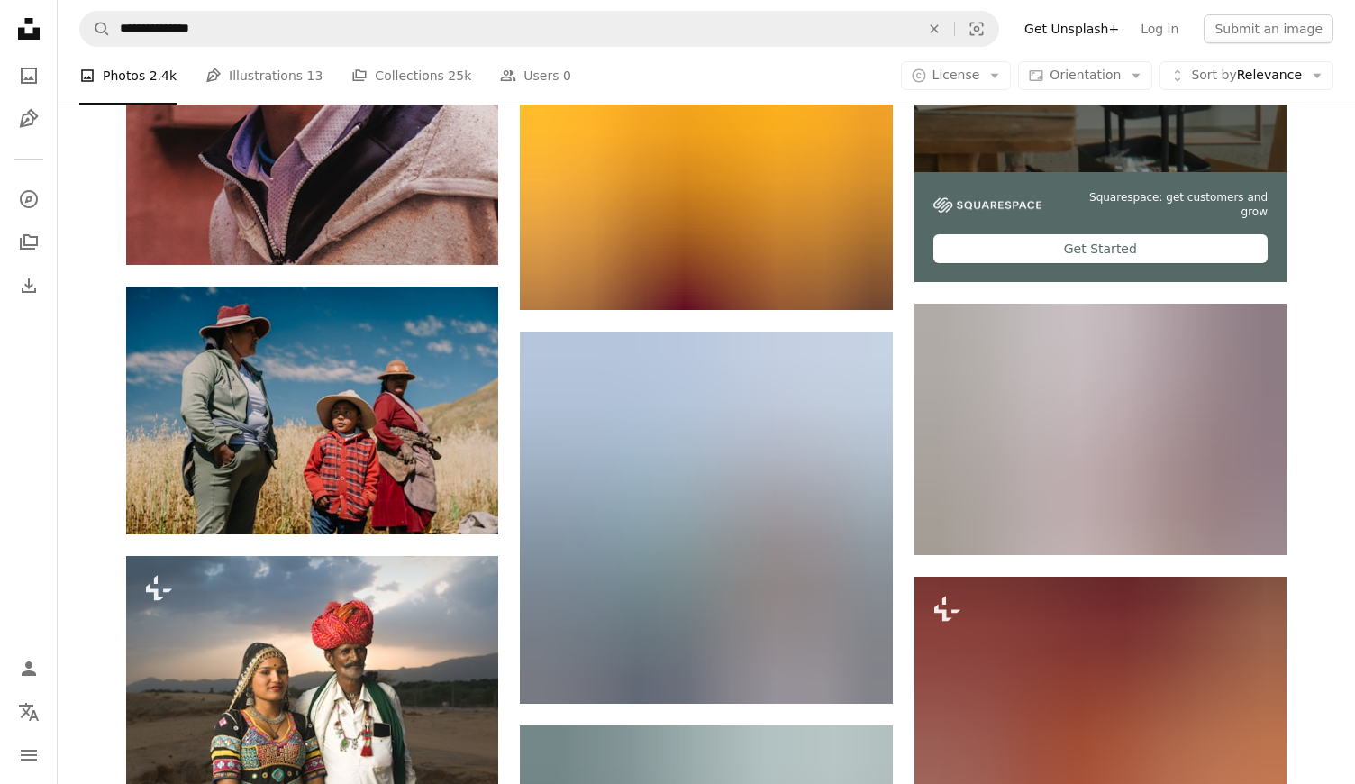
scroll to position [649, 0]
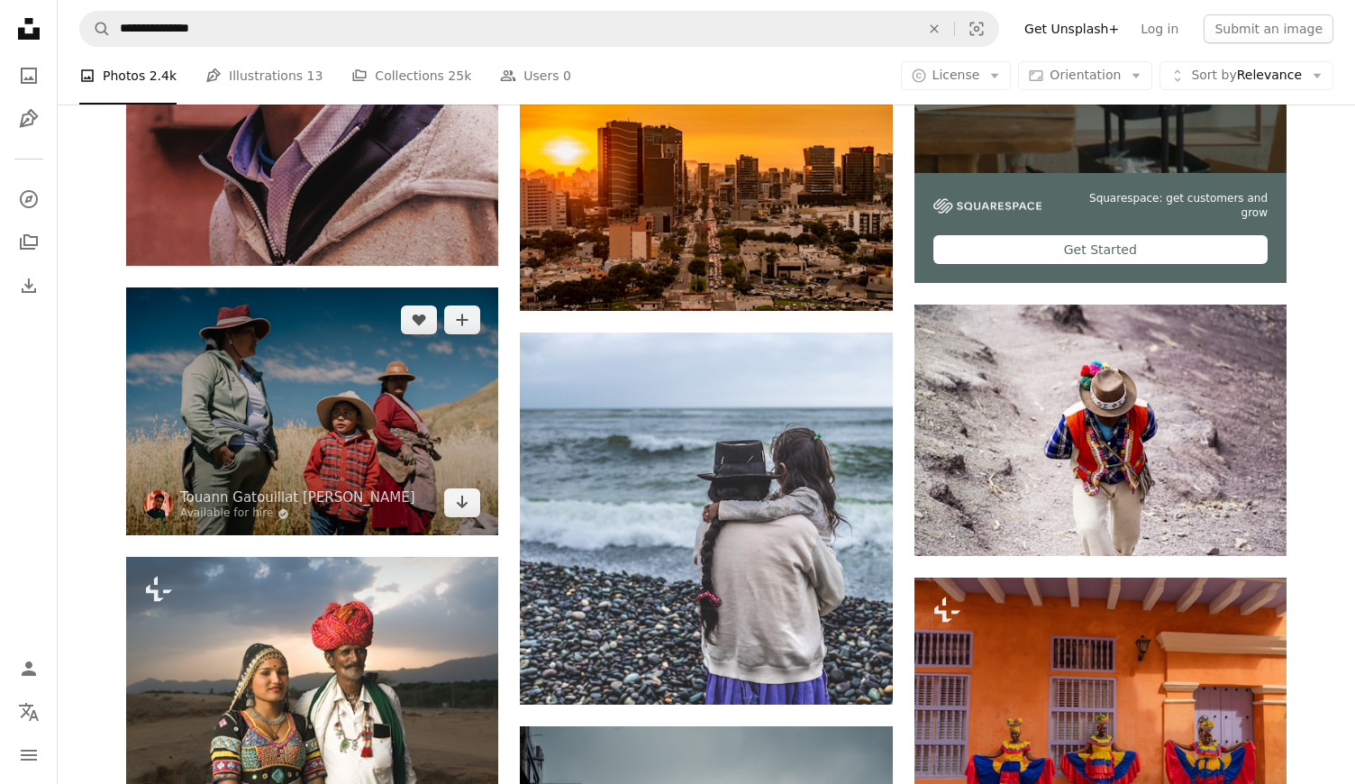
click at [376, 422] on img at bounding box center [312, 411] width 372 height 248
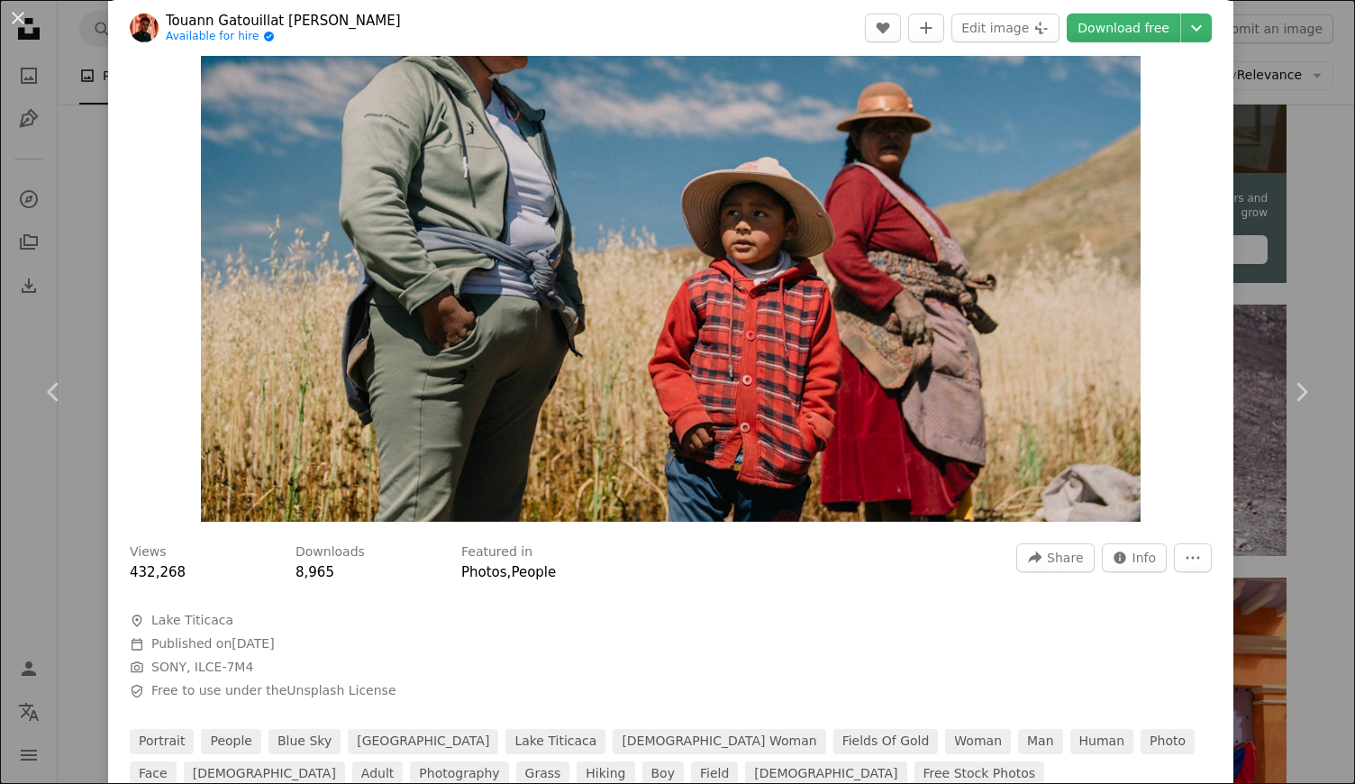
scroll to position [332, 0]
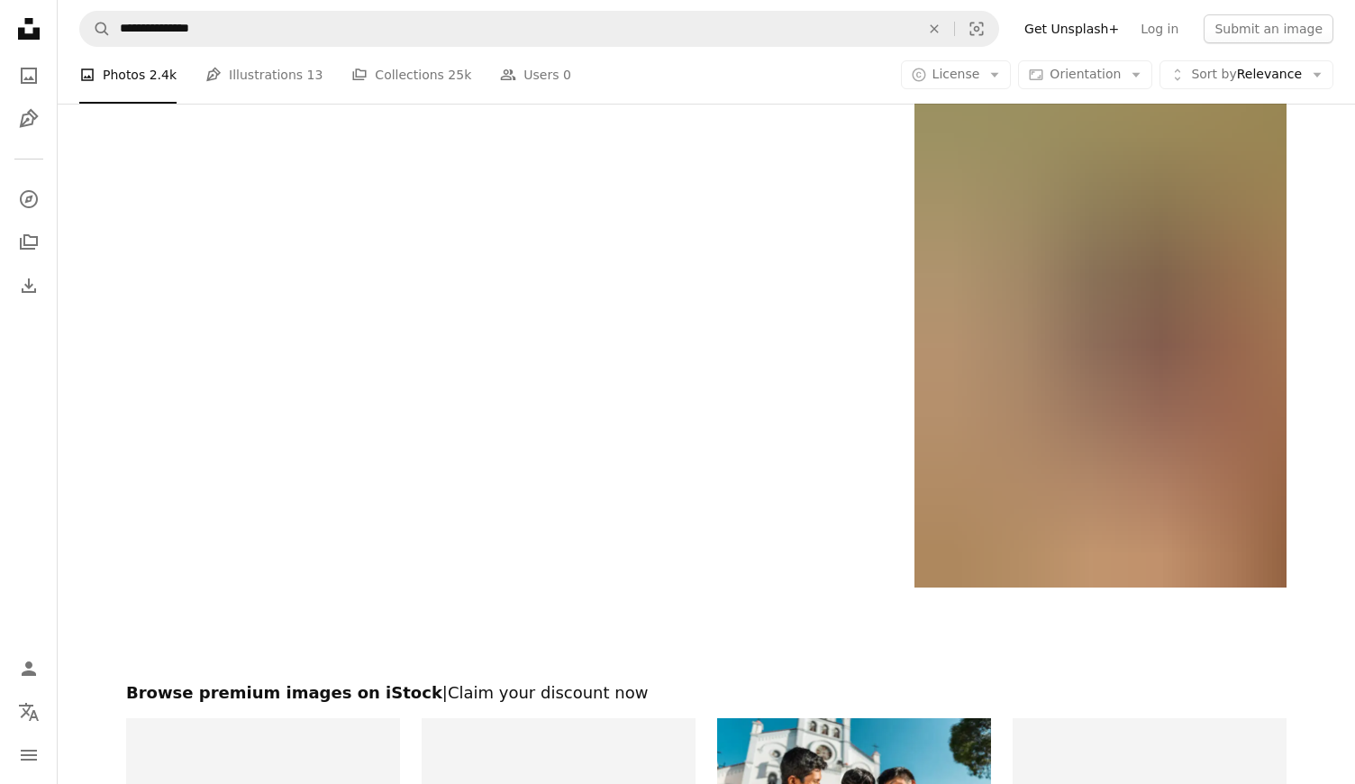
scroll to position [3705, 0]
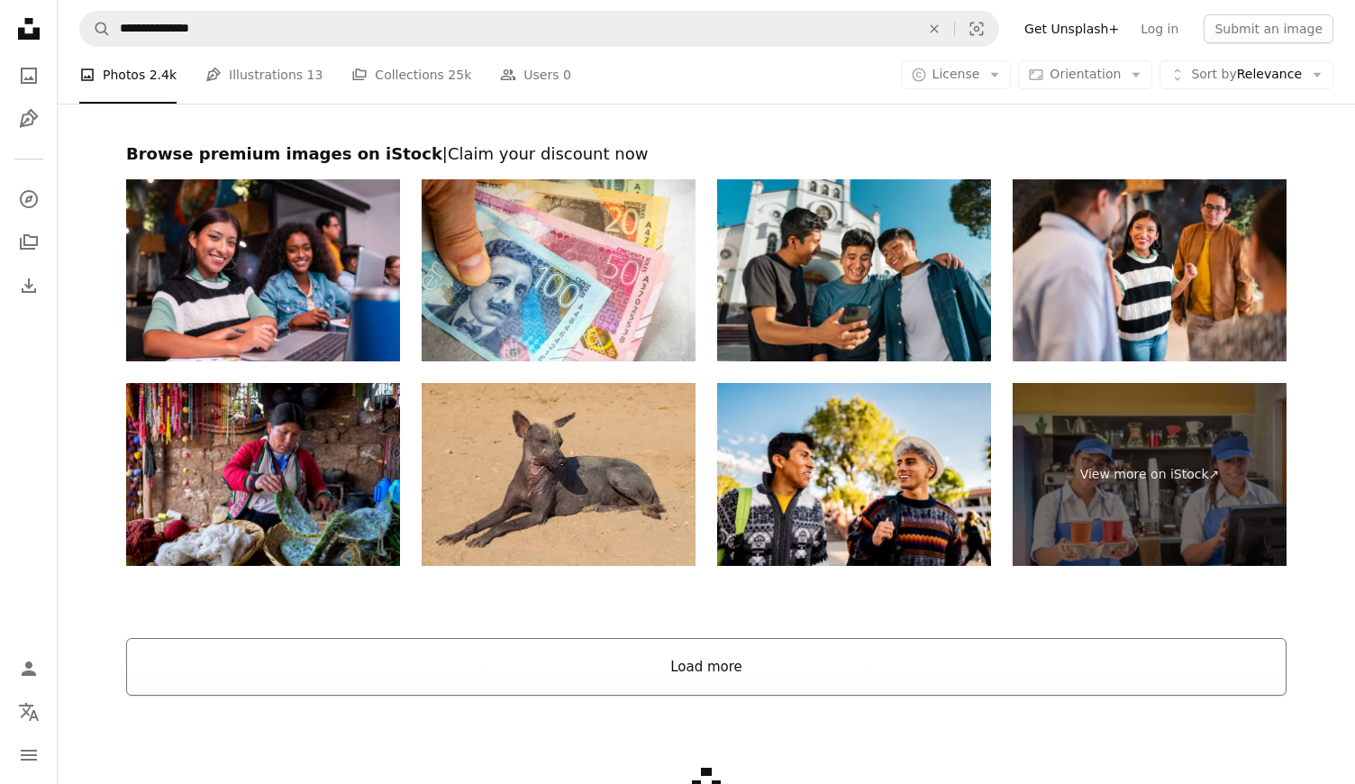
click at [734, 656] on button "Load more" at bounding box center [706, 667] width 1160 height 58
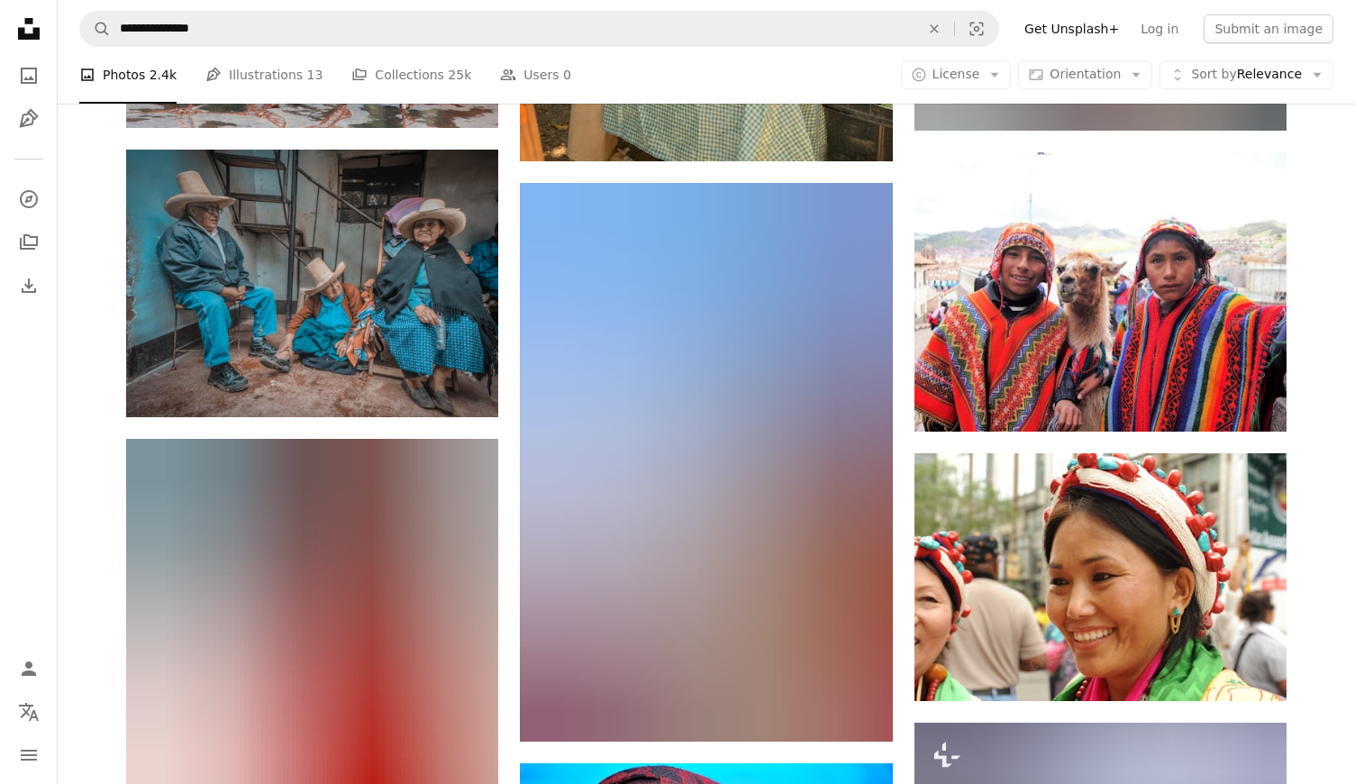
scroll to position [6066, 0]
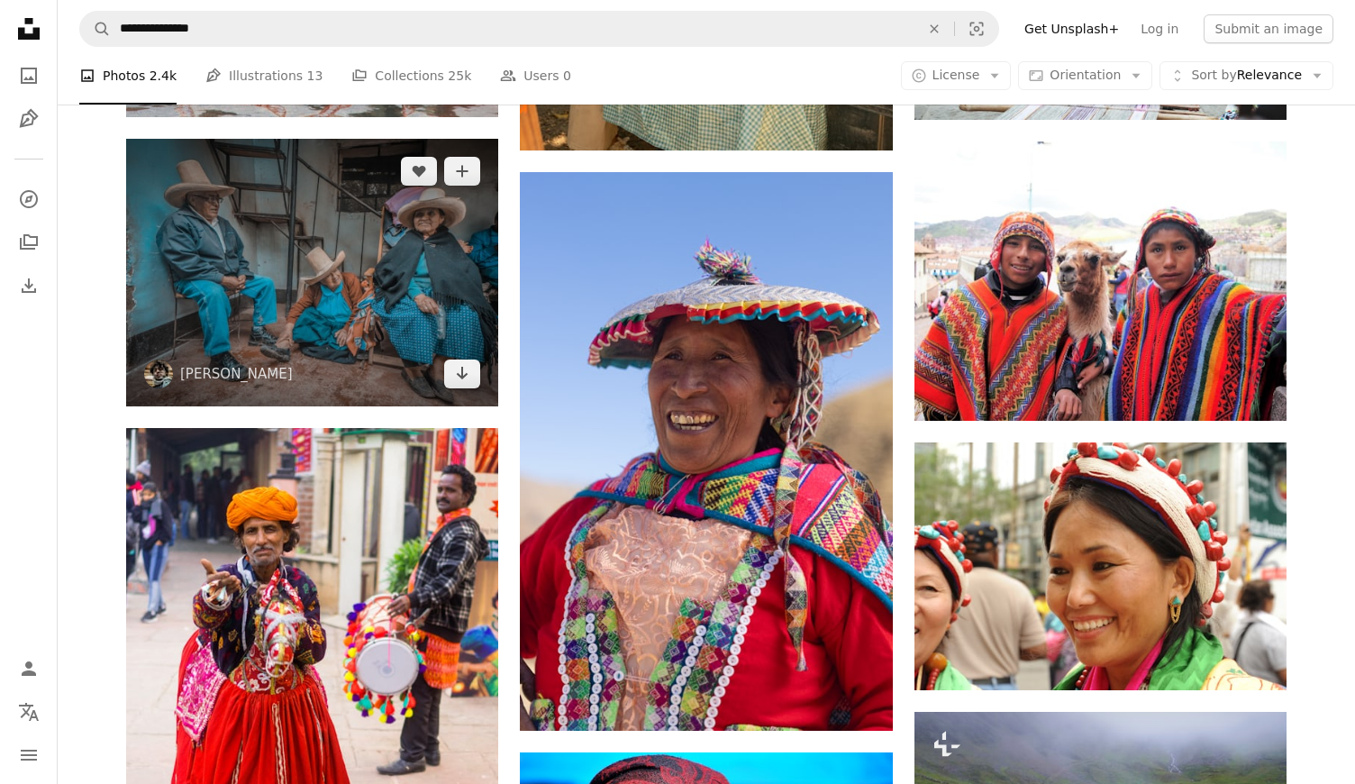
click at [368, 262] on img at bounding box center [312, 273] width 372 height 268
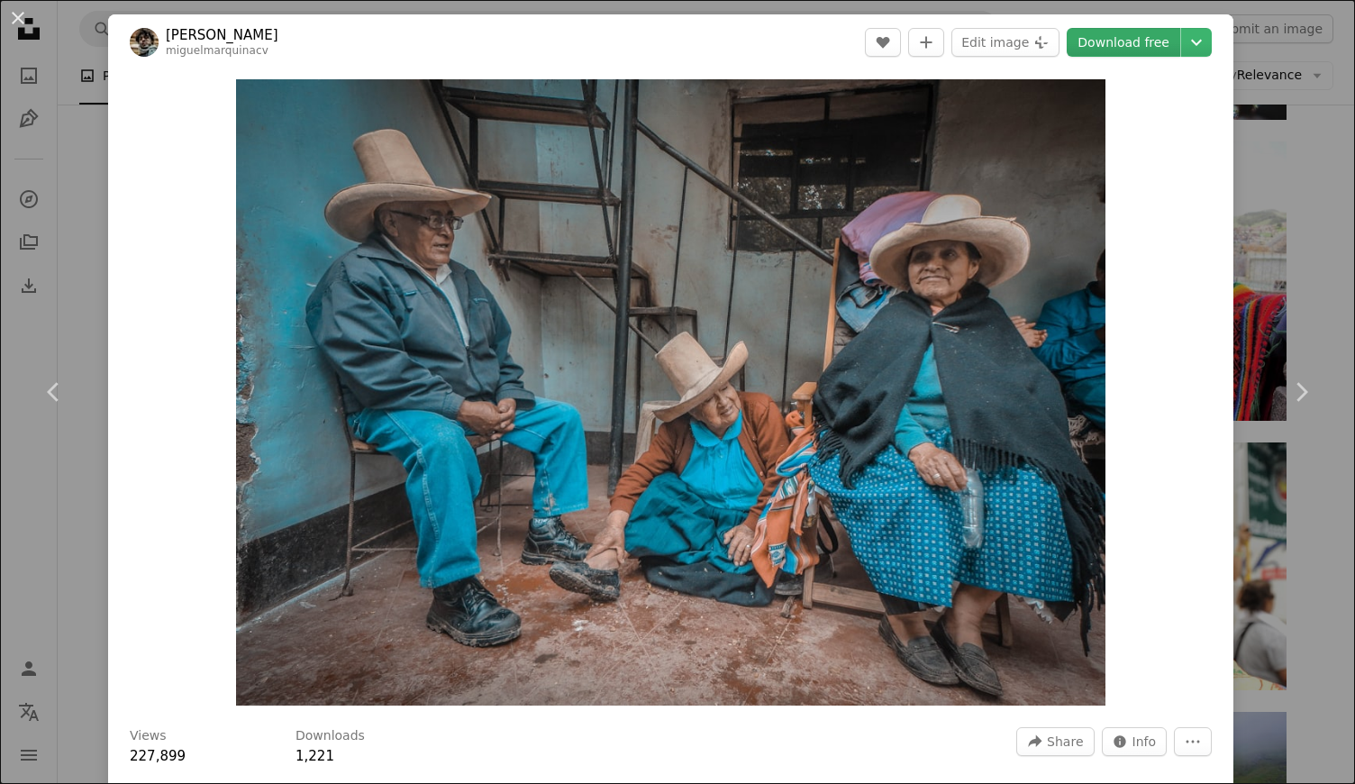
click at [1171, 39] on link "Download free" at bounding box center [1122, 42] width 113 height 29
